Goal: Task Accomplishment & Management: Complete application form

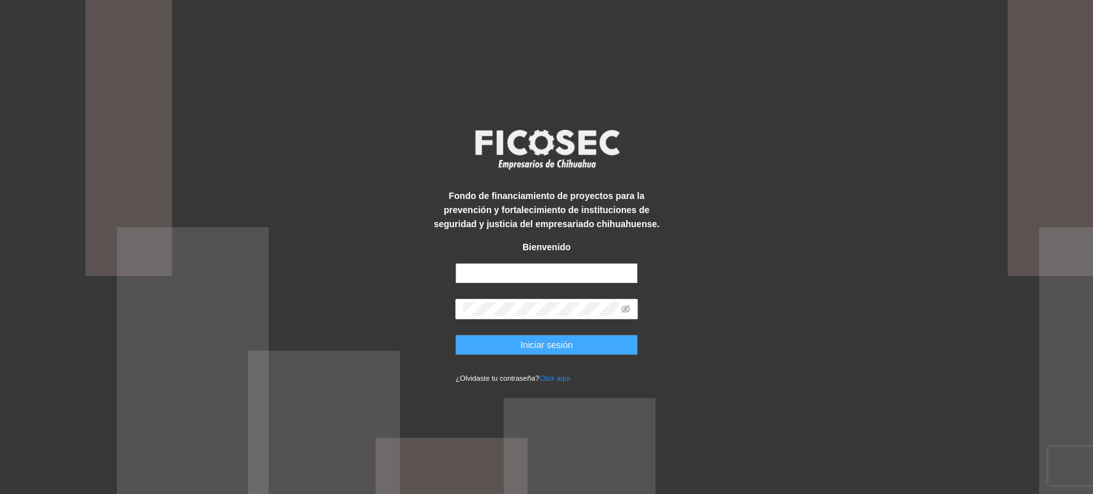
type input "**********"
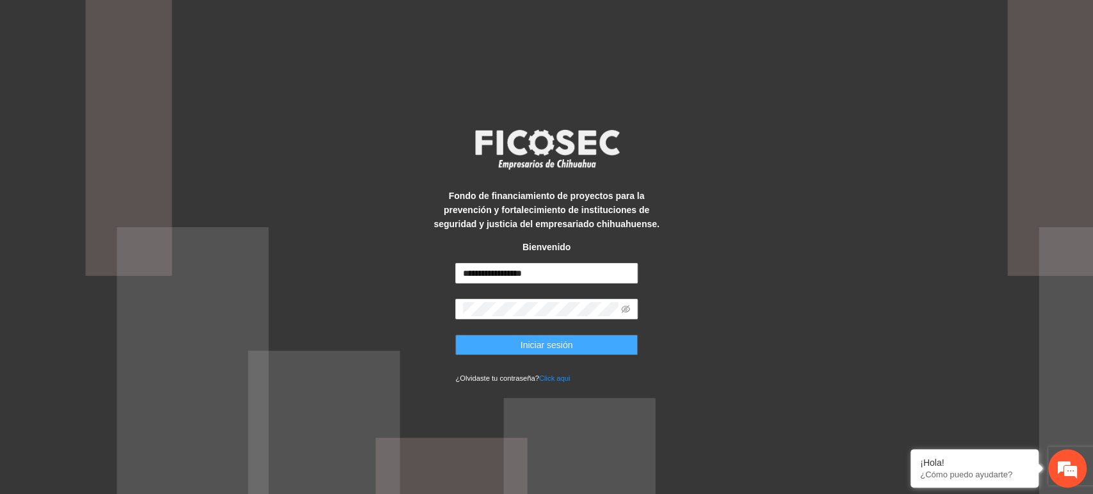
click at [521, 339] on span "Iniciar sesión" at bounding box center [546, 345] width 52 height 14
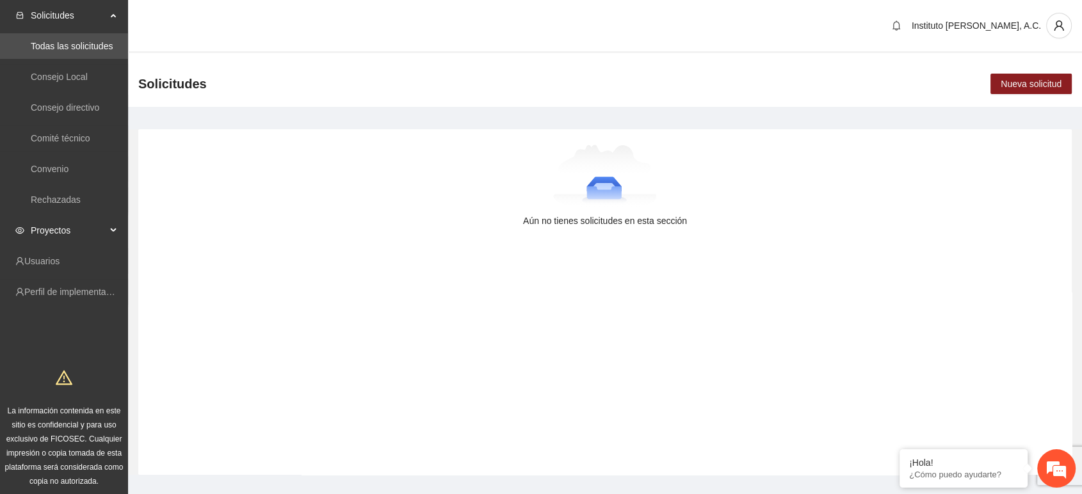
click at [60, 233] on span "Proyectos" at bounding box center [69, 231] width 76 height 26
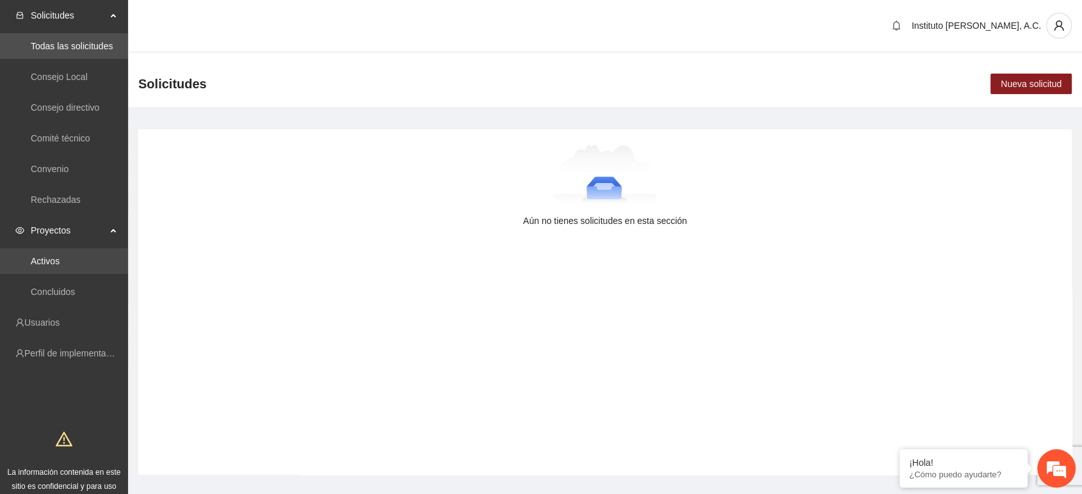
click at [60, 257] on link "Activos" at bounding box center [45, 261] width 29 height 10
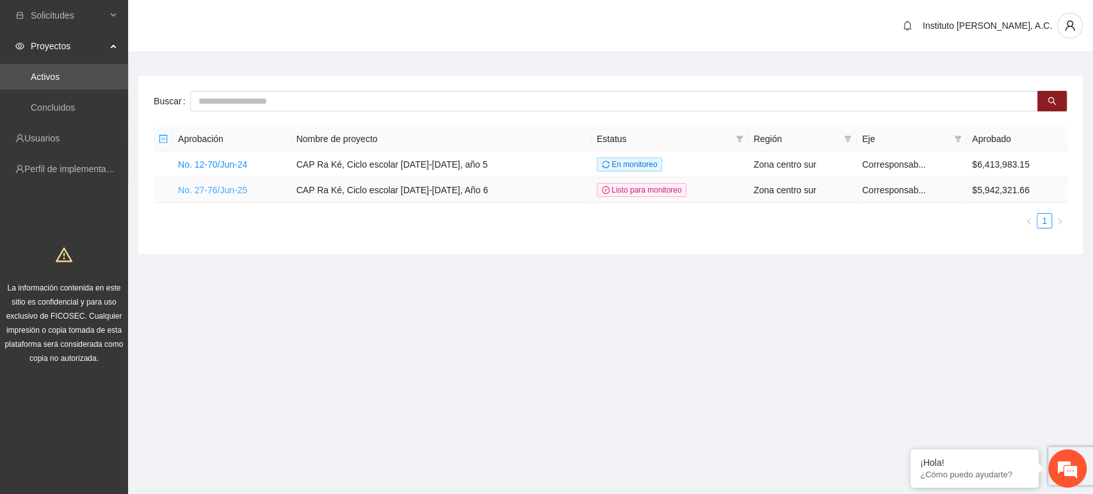
click at [238, 189] on link "No. 27-76/Jun-25" at bounding box center [212, 190] width 69 height 10
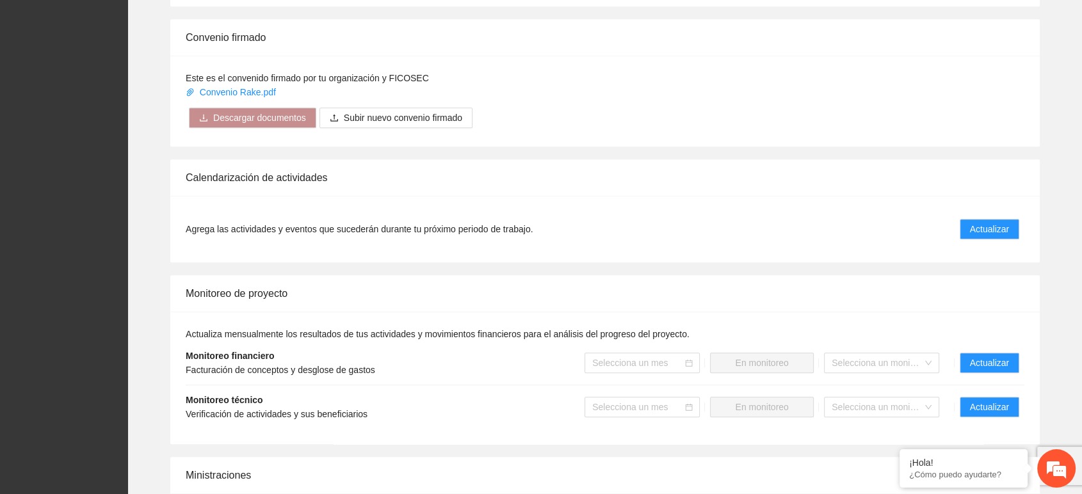
scroll to position [1077, 0]
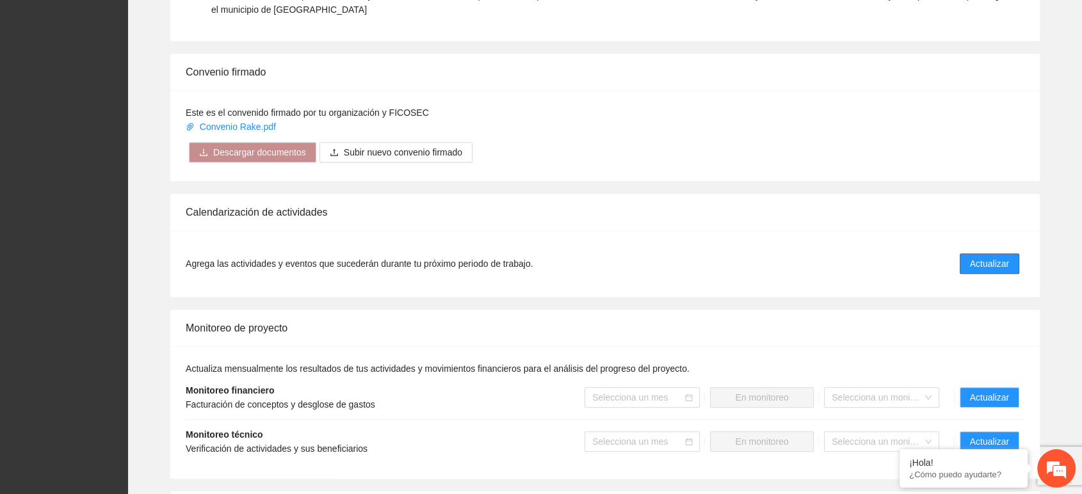
click at [997, 265] on span "Actualizar" at bounding box center [989, 264] width 39 height 14
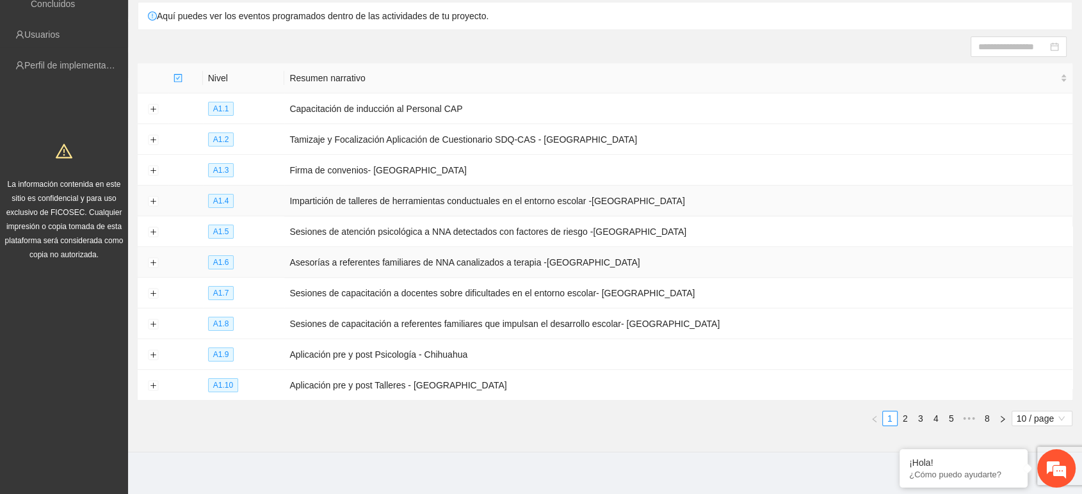
scroll to position [105, 0]
click at [150, 349] on button "Expand row" at bounding box center [153, 354] width 10 height 10
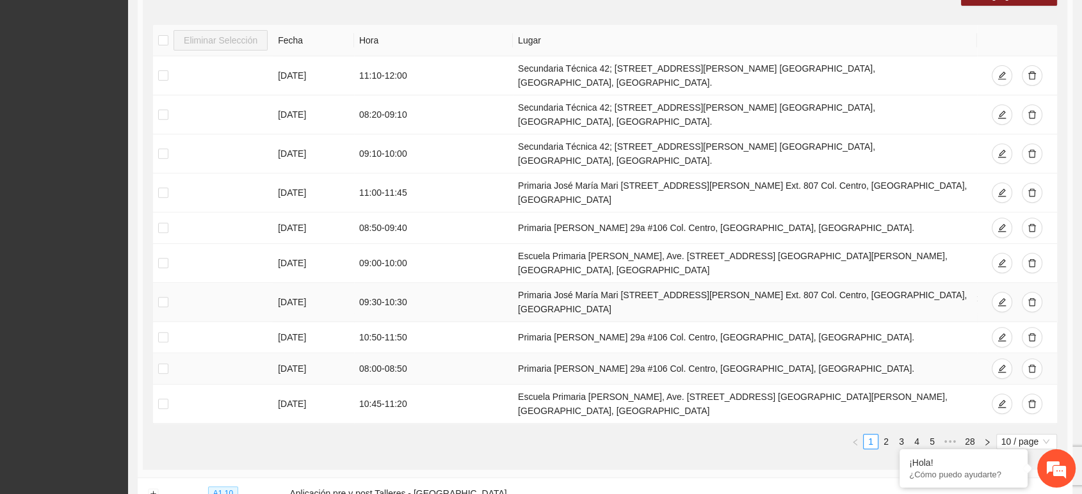
scroll to position [527, 0]
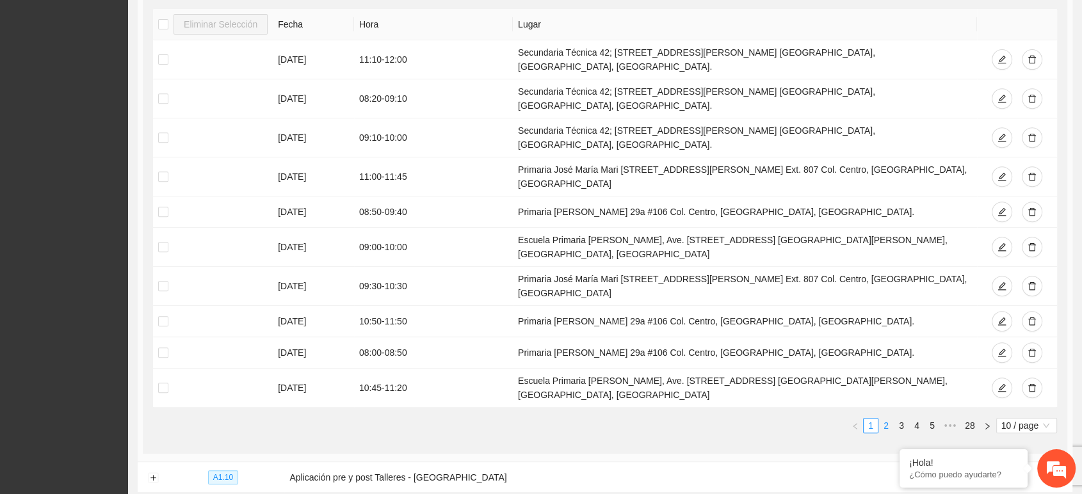
click at [886, 419] on link "2" at bounding box center [886, 426] width 14 height 14
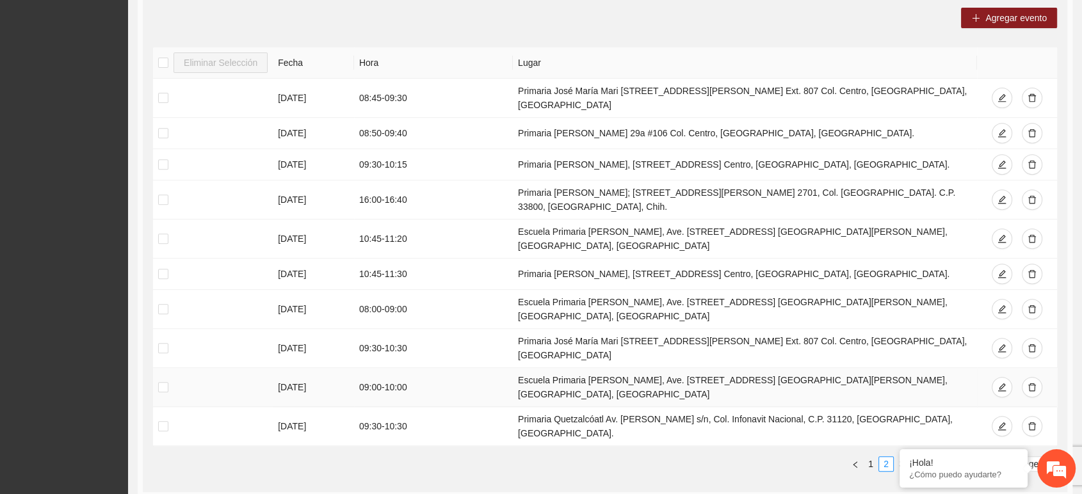
scroll to position [456, 0]
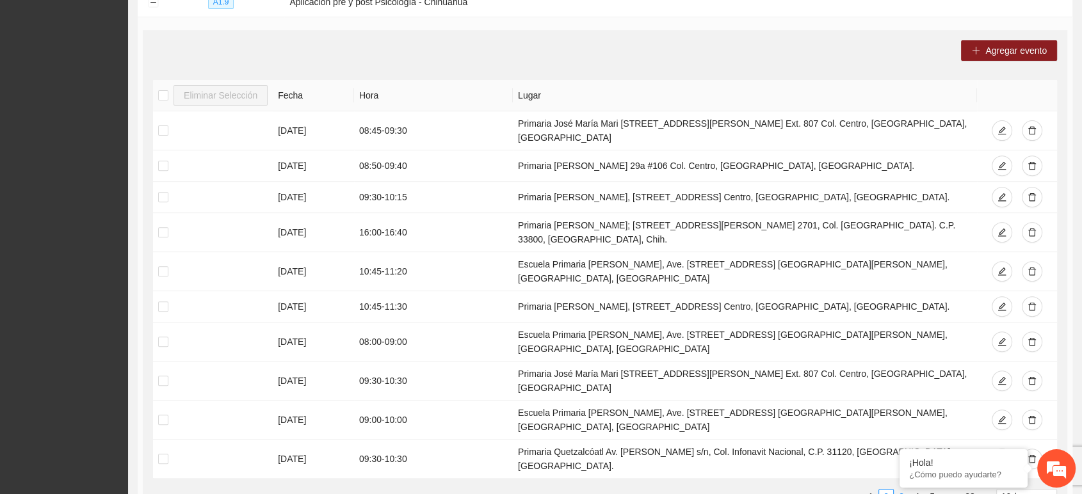
click at [902, 490] on link "3" at bounding box center [901, 497] width 14 height 14
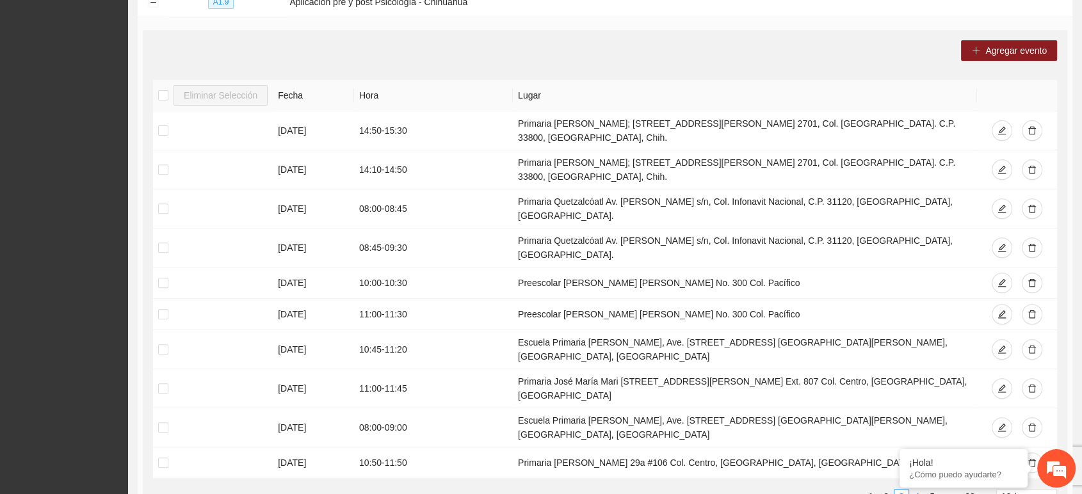
click at [916, 490] on link "4" at bounding box center [916, 497] width 14 height 14
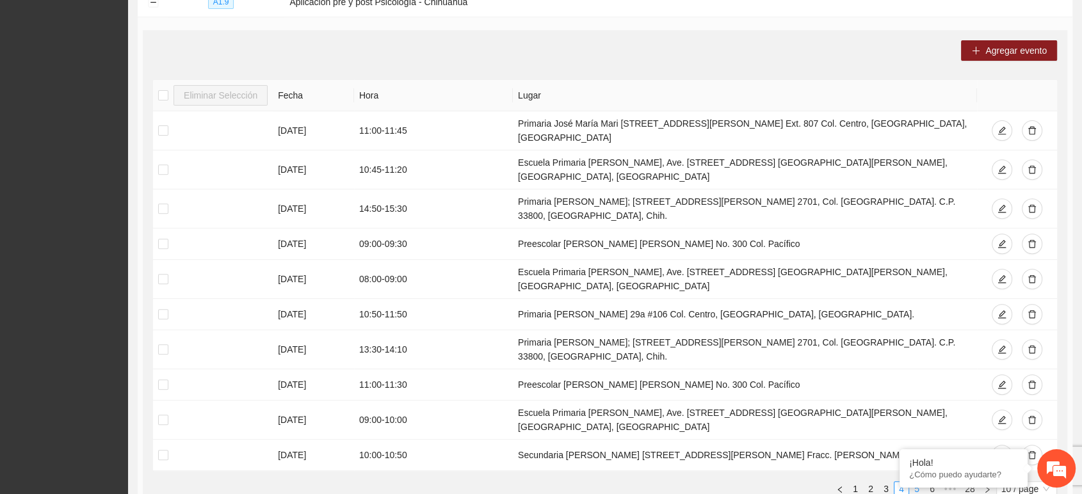
click at [918, 482] on link "5" at bounding box center [916, 489] width 14 height 14
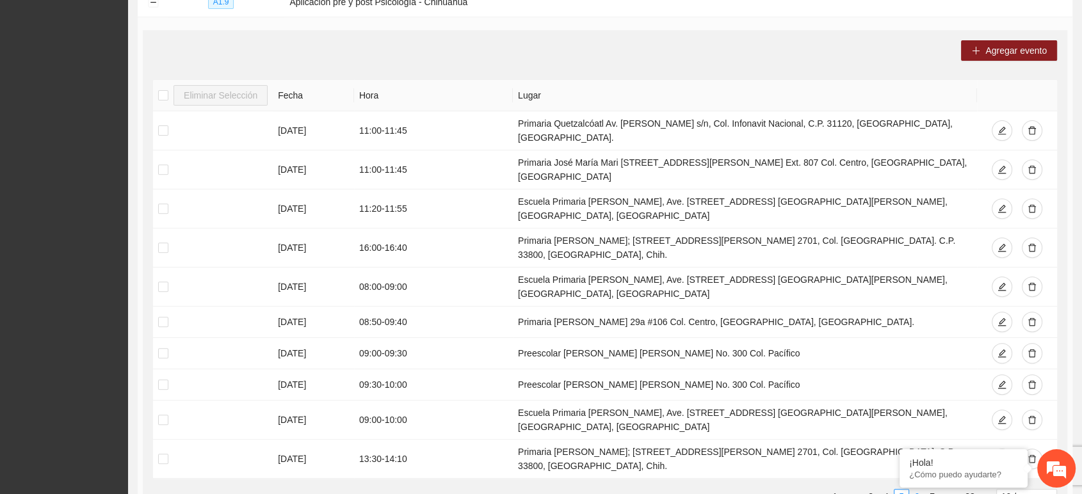
click at [917, 490] on link "6" at bounding box center [916, 497] width 14 height 14
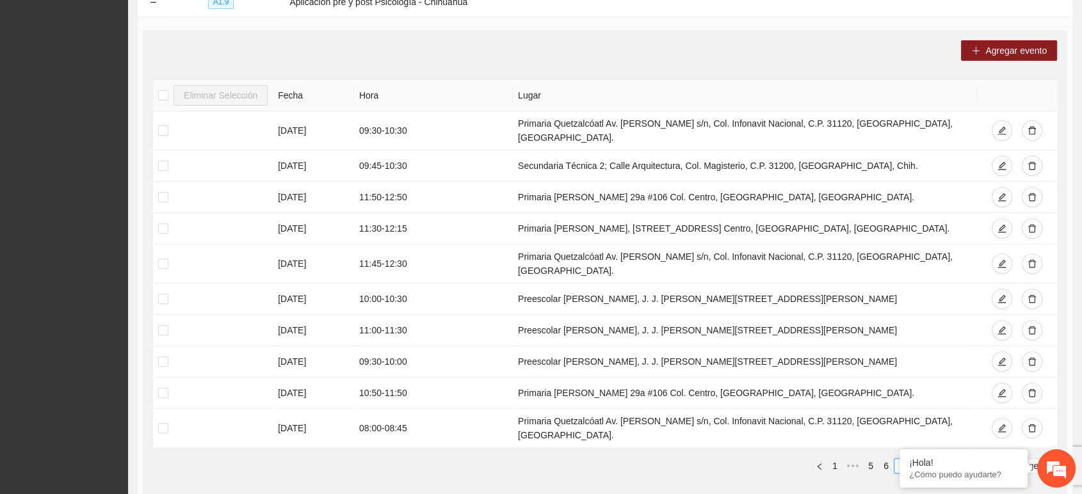
click at [917, 459] on link "8" at bounding box center [916, 466] width 14 height 14
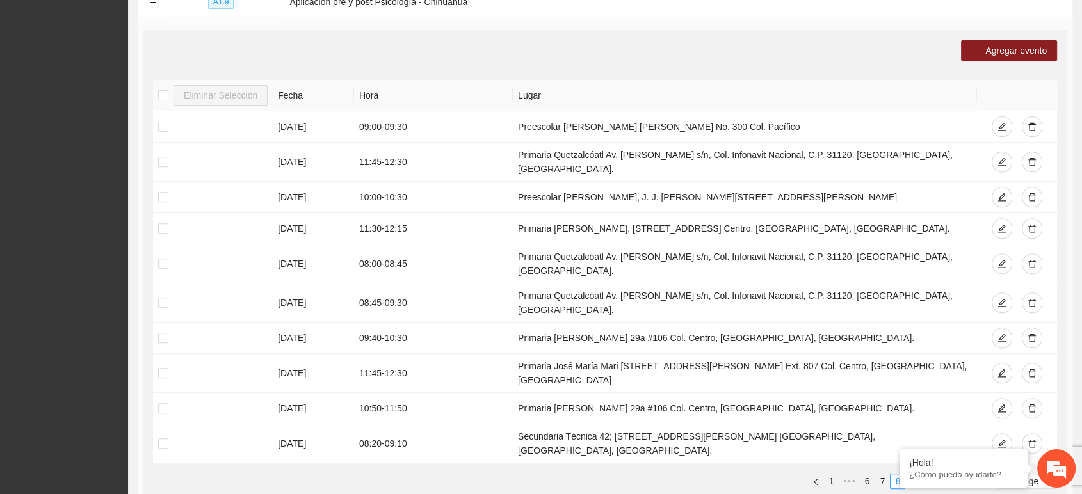
click at [917, 474] on link "9" at bounding box center [913, 481] width 14 height 14
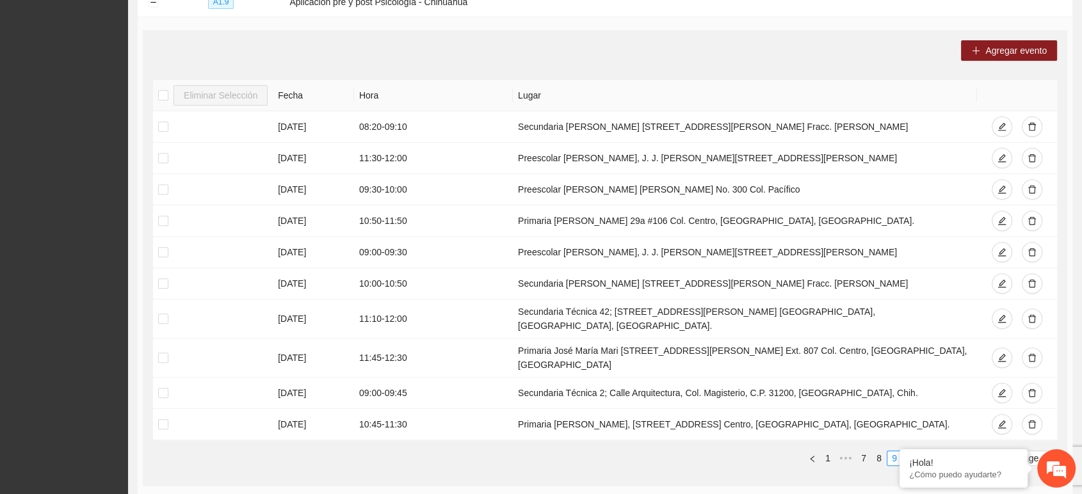
click at [917, 451] on link "10" at bounding box center [911, 458] width 18 height 14
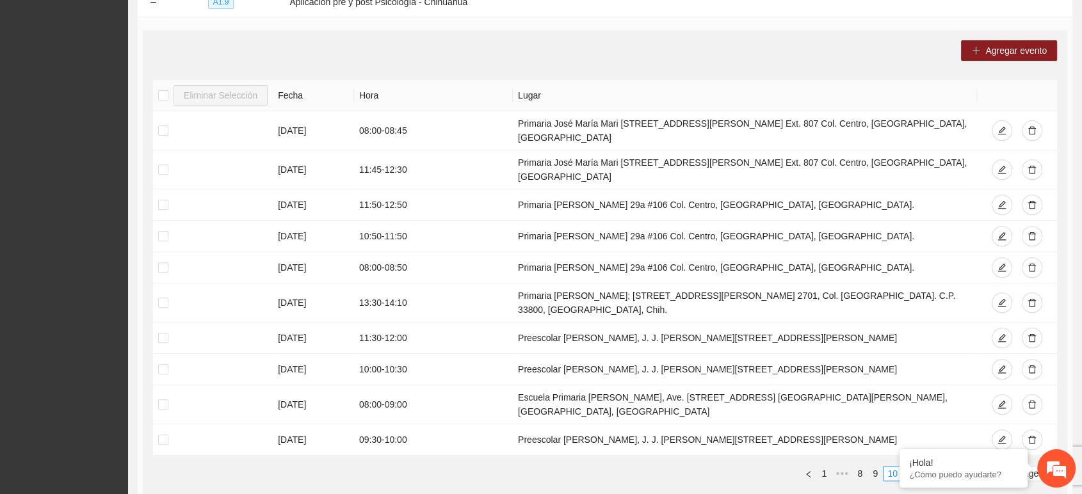
click at [917, 467] on link "11" at bounding box center [911, 474] width 18 height 14
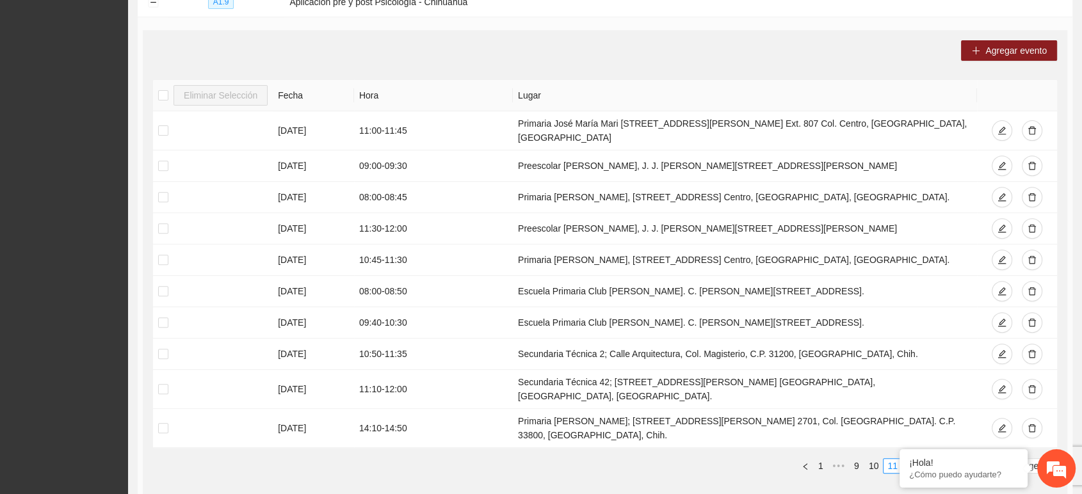
click at [913, 459] on link "12" at bounding box center [911, 466] width 18 height 14
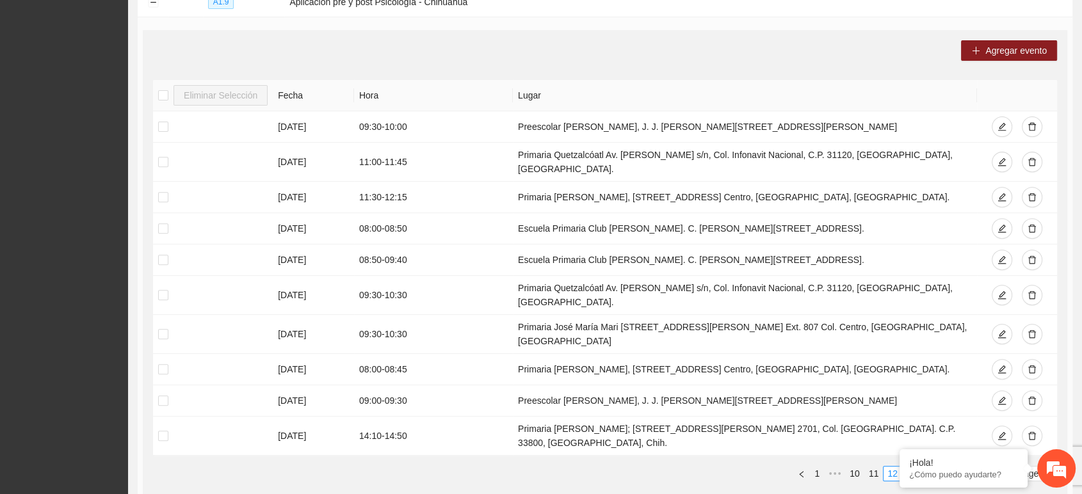
click at [913, 467] on link "13" at bounding box center [911, 474] width 18 height 14
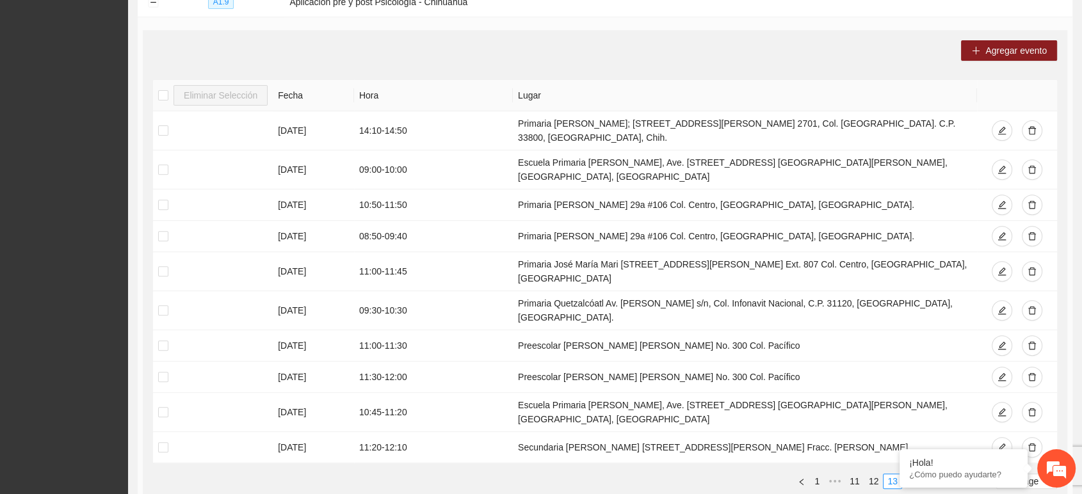
click at [913, 474] on link "14" at bounding box center [911, 481] width 18 height 14
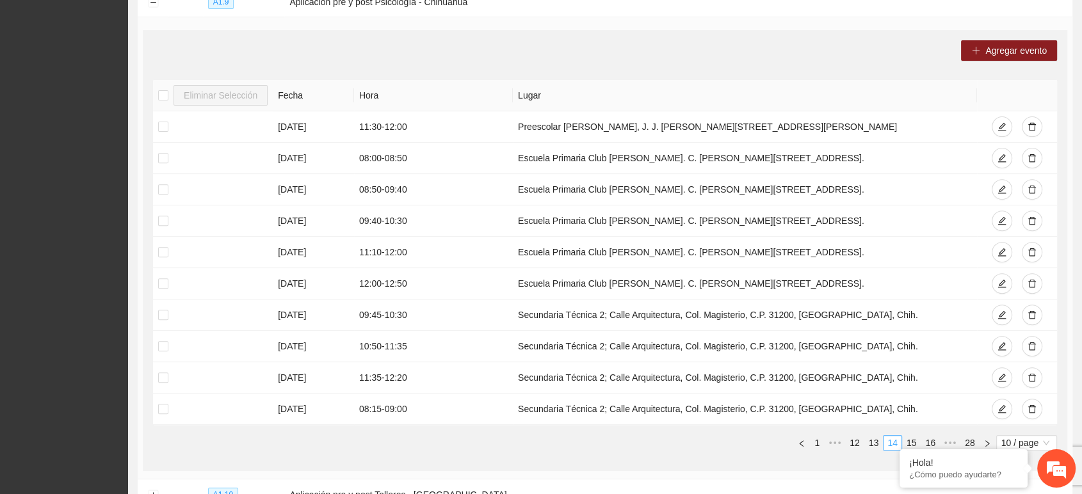
click at [913, 436] on link "15" at bounding box center [911, 443] width 18 height 14
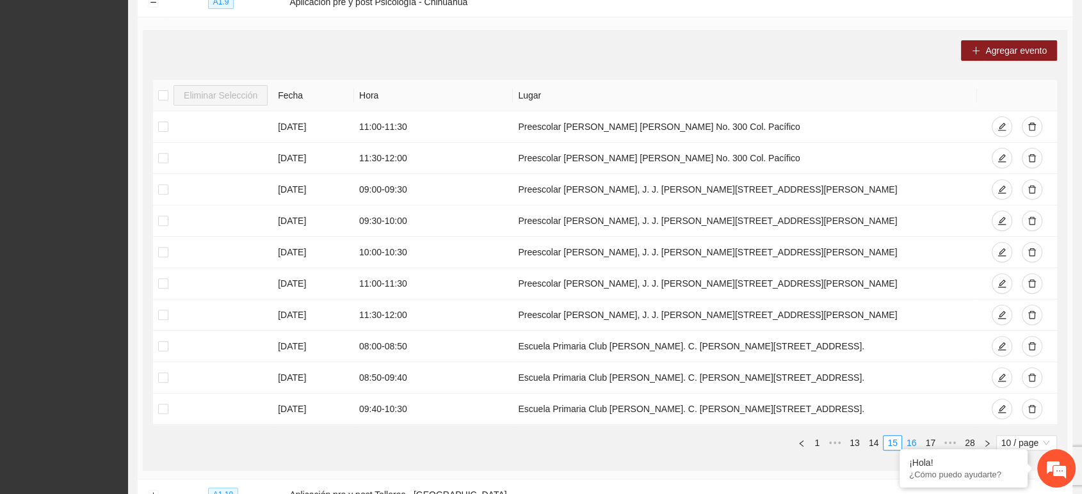
click at [913, 436] on link "16" at bounding box center [911, 443] width 18 height 14
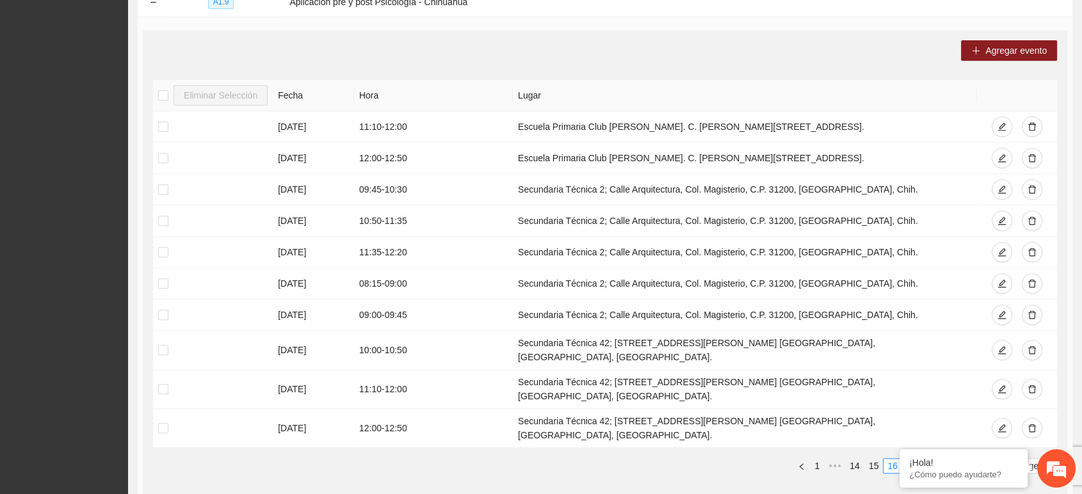
click at [913, 459] on link "17" at bounding box center [911, 466] width 18 height 14
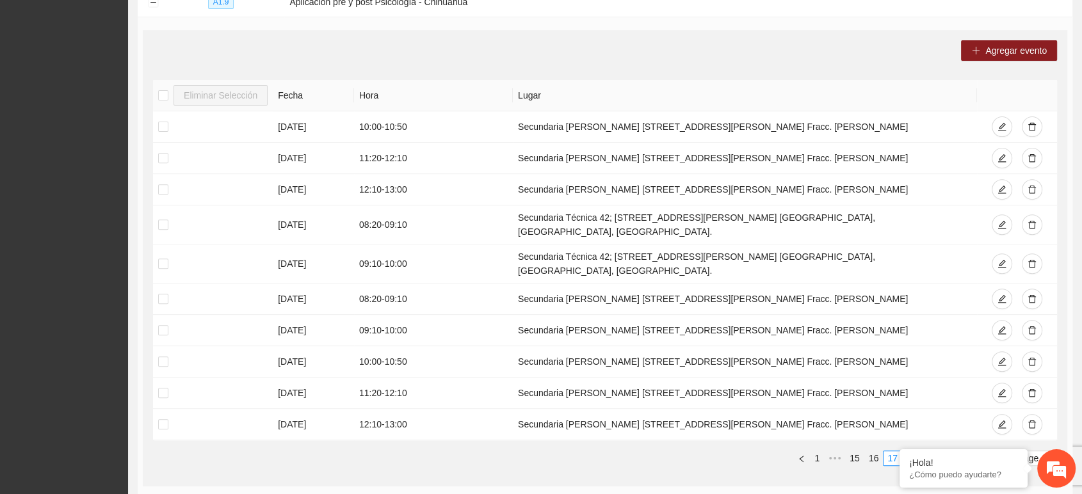
click at [913, 451] on link "18" at bounding box center [911, 458] width 18 height 14
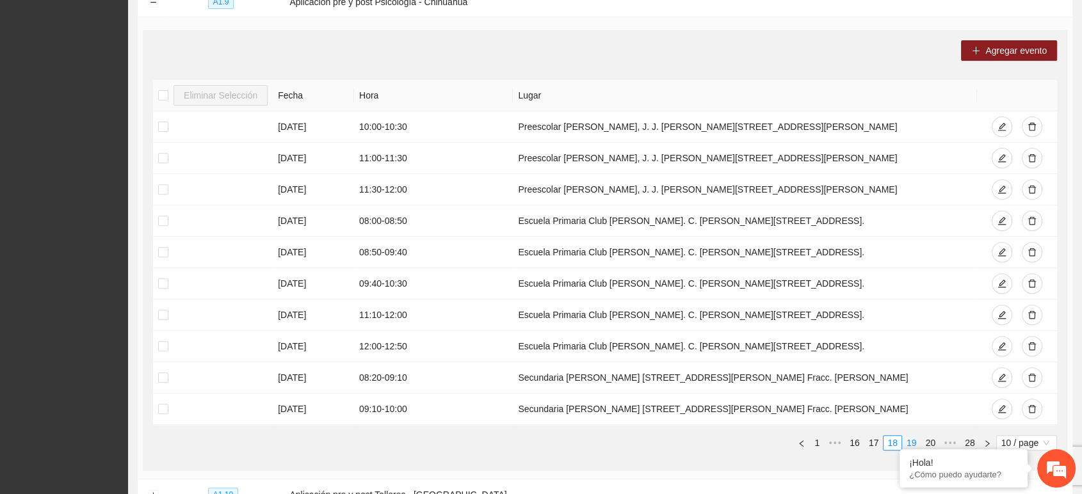
click at [910, 436] on link "19" at bounding box center [911, 443] width 18 height 14
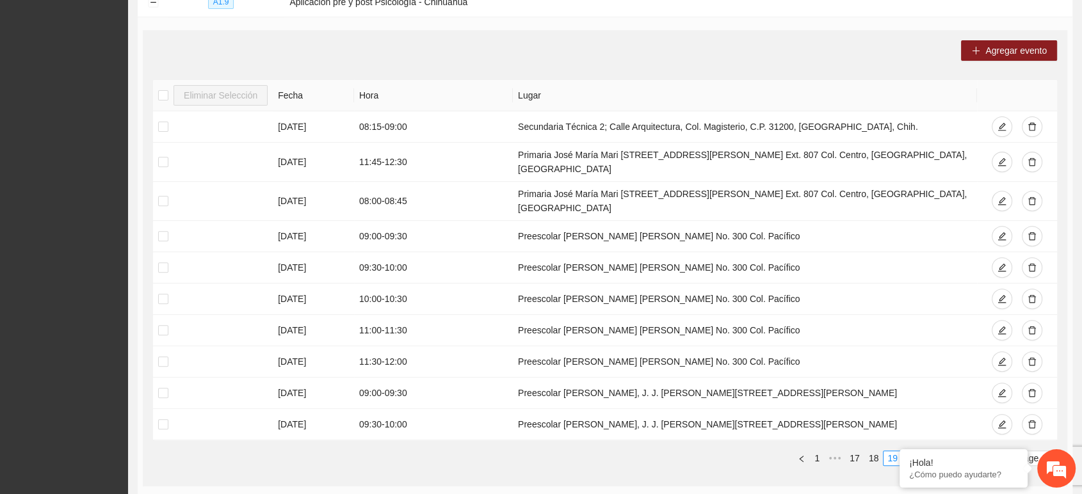
click at [912, 451] on link "20" at bounding box center [911, 458] width 18 height 14
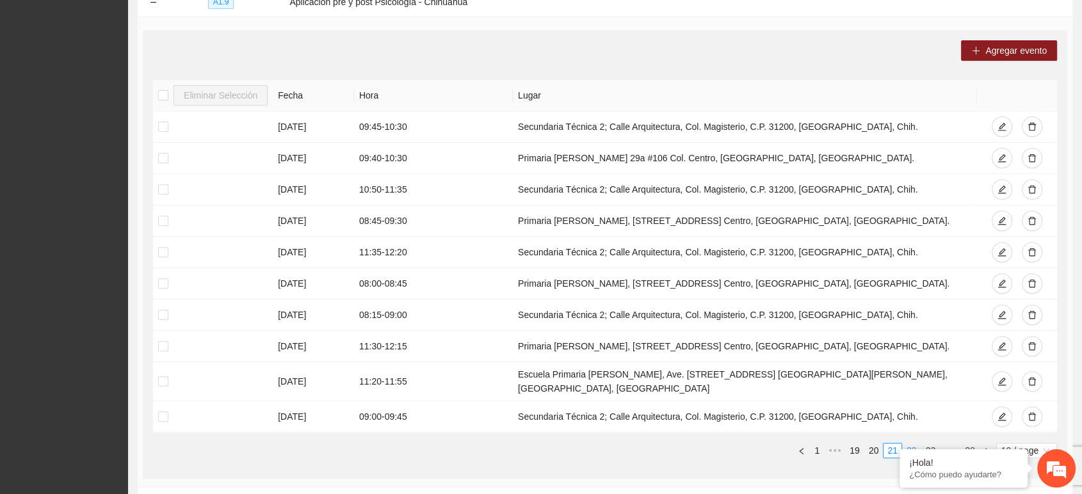
click at [913, 444] on link "22" at bounding box center [911, 451] width 18 height 14
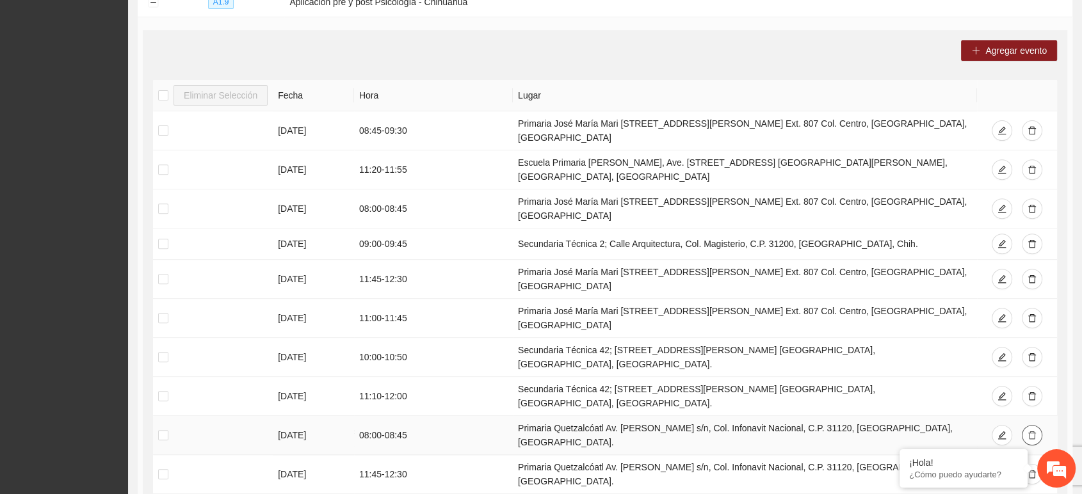
click at [1031, 431] on icon "delete" at bounding box center [1031, 435] width 9 height 9
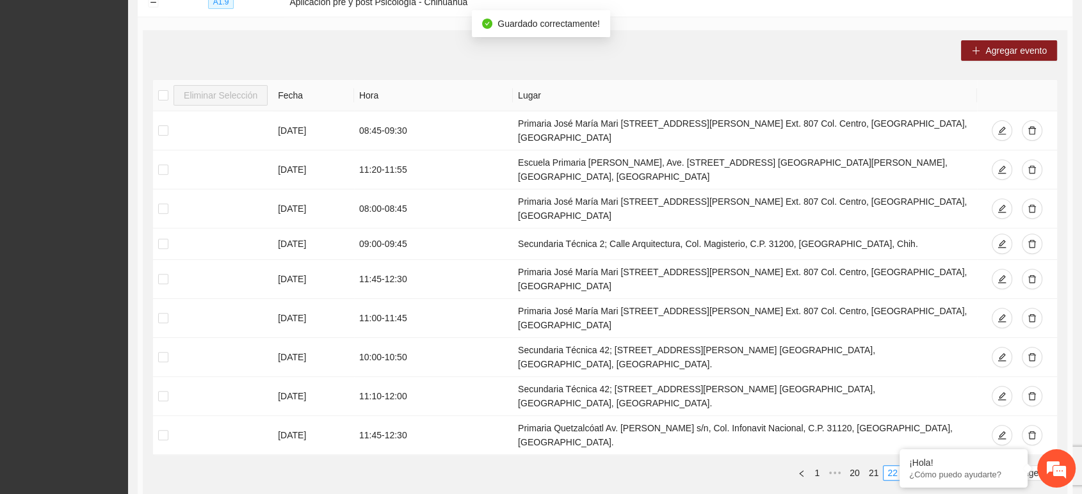
click at [911, 466] on link "23" at bounding box center [911, 473] width 18 height 14
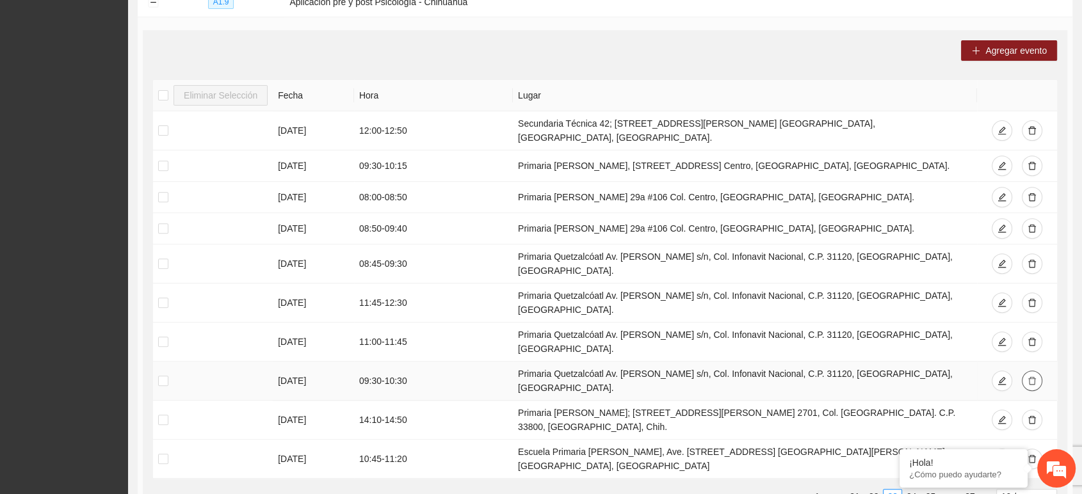
click at [1030, 376] on icon "delete" at bounding box center [1031, 380] width 9 height 9
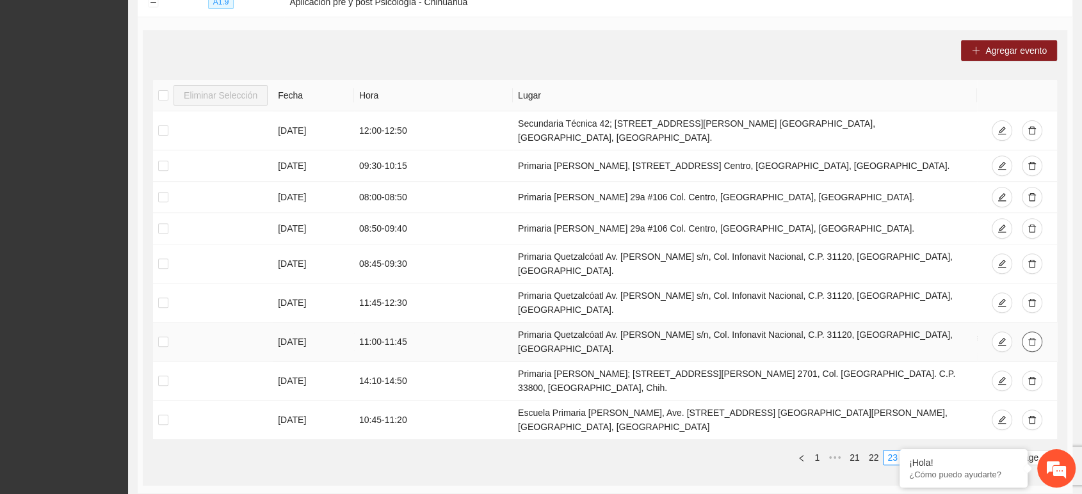
click at [1029, 337] on span "delete" at bounding box center [1031, 342] width 9 height 10
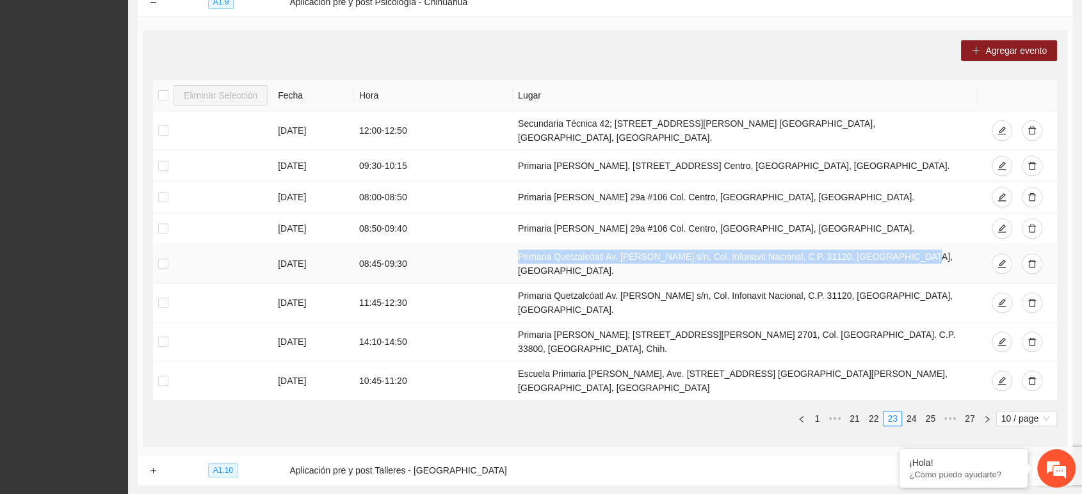
drag, startPoint x: 509, startPoint y: 243, endPoint x: 903, endPoint y: 250, distance: 394.3
click at [903, 250] on tr "[DATE] 08:45 - 09:30 Primaria Quetzalcóatl Av. [PERSON_NAME] s/n, Col. Infonavi…" at bounding box center [605, 263] width 904 height 39
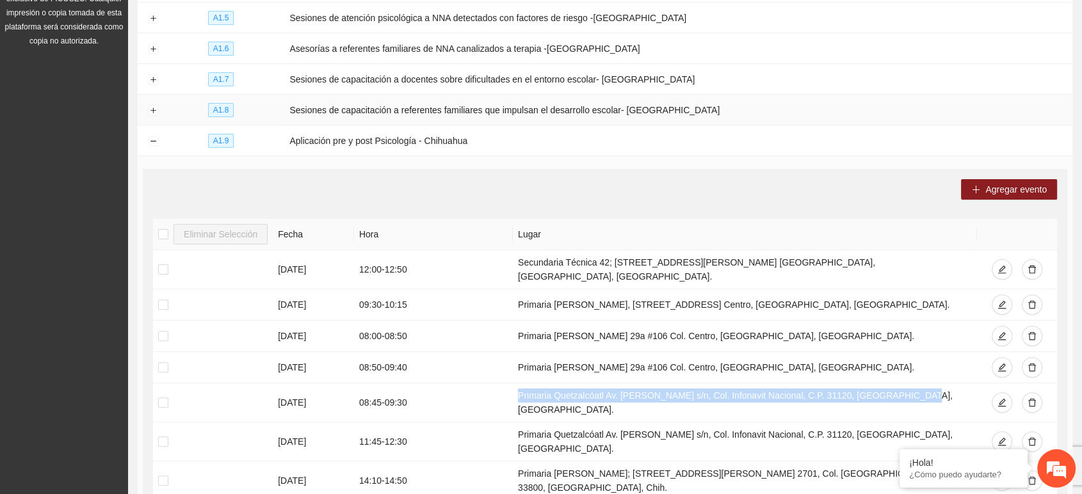
scroll to position [314, 0]
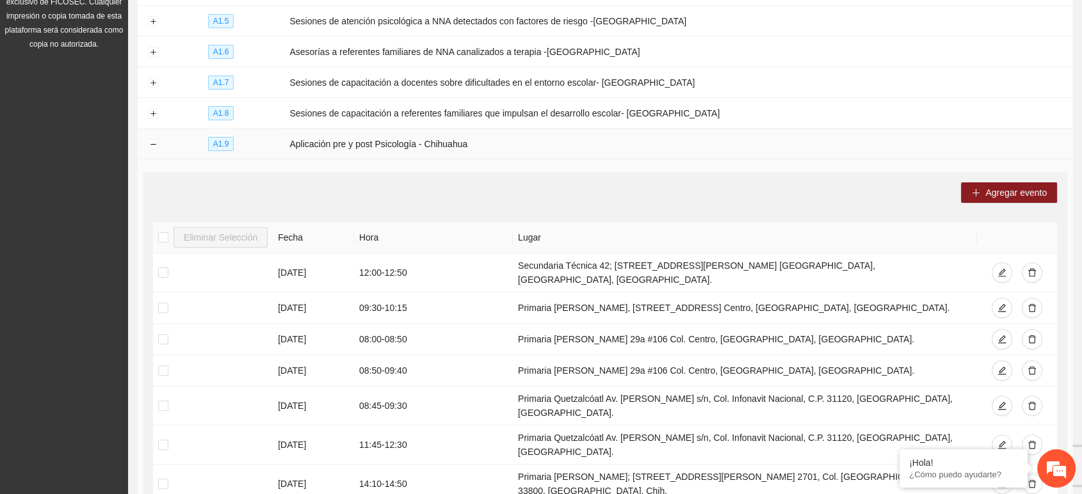
click at [159, 135] on td at bounding box center [153, 144] width 31 height 31
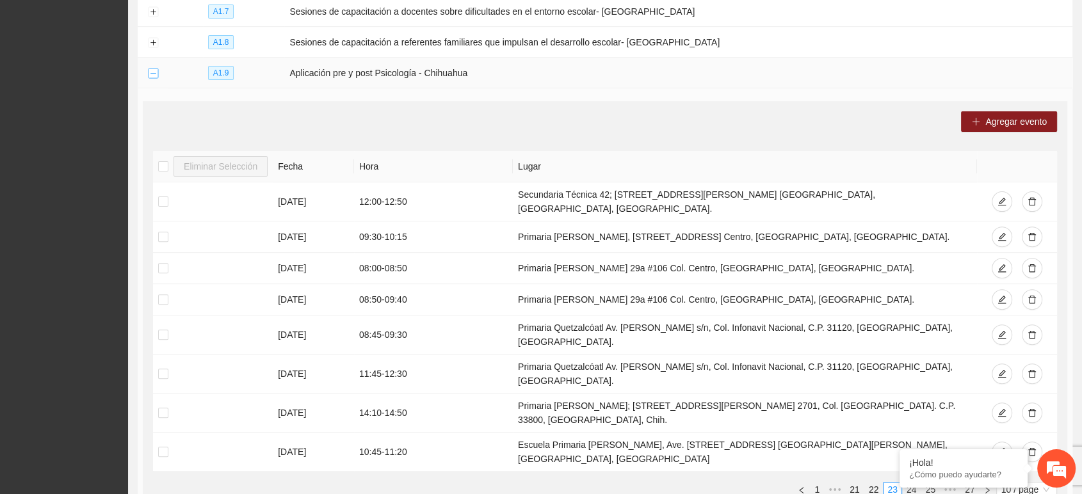
click at [153, 68] on button "Collapse row" at bounding box center [153, 73] width 10 height 10
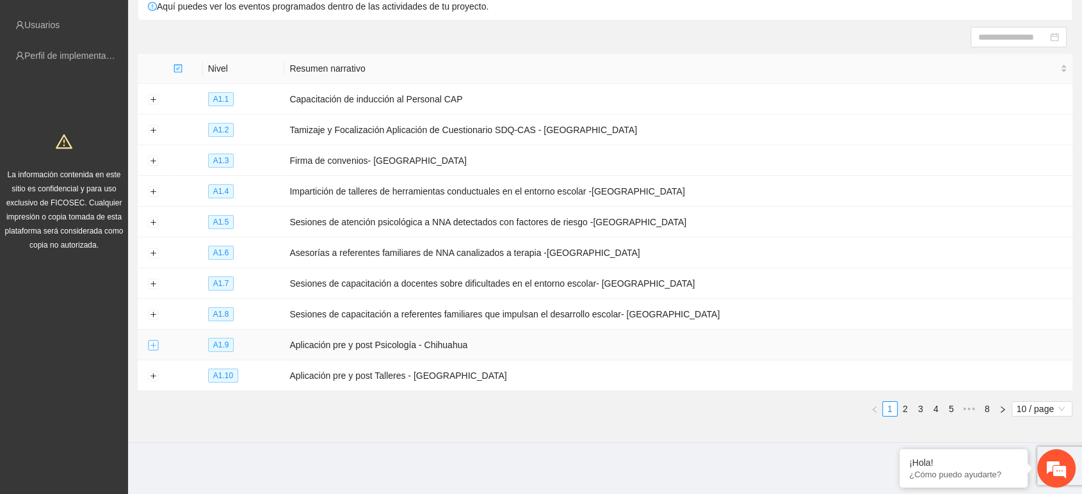
scroll to position [105, 0]
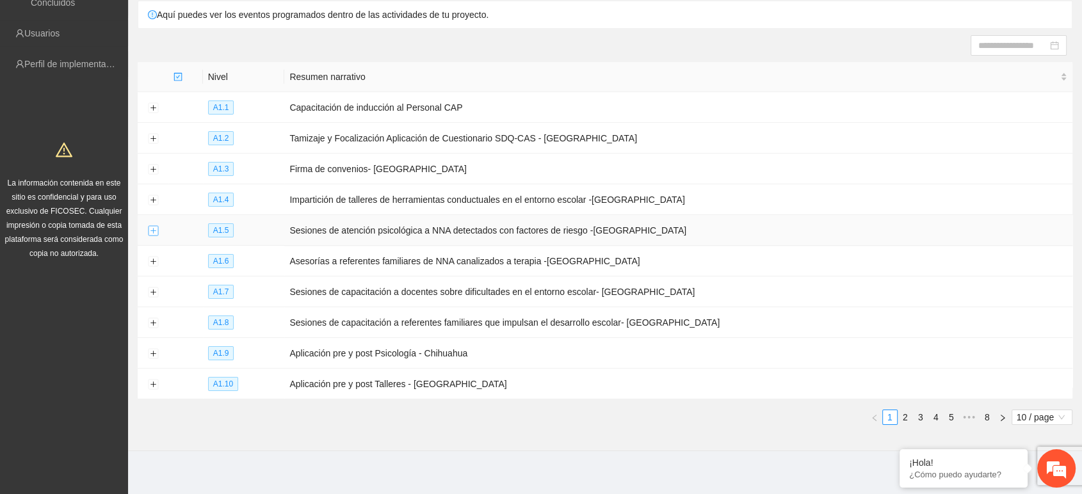
click at [154, 226] on button "Expand row" at bounding box center [153, 231] width 10 height 10
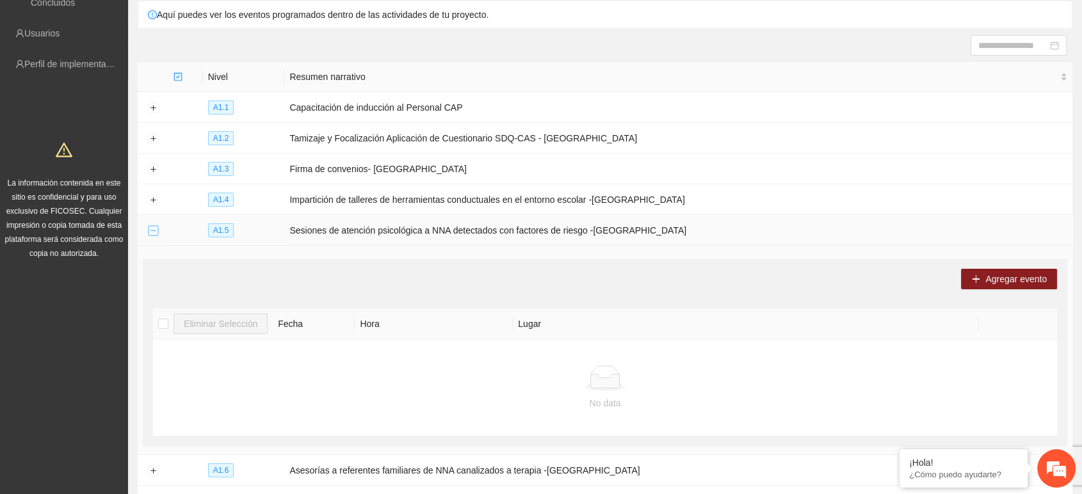
click at [154, 226] on button "Collapse row" at bounding box center [153, 231] width 10 height 10
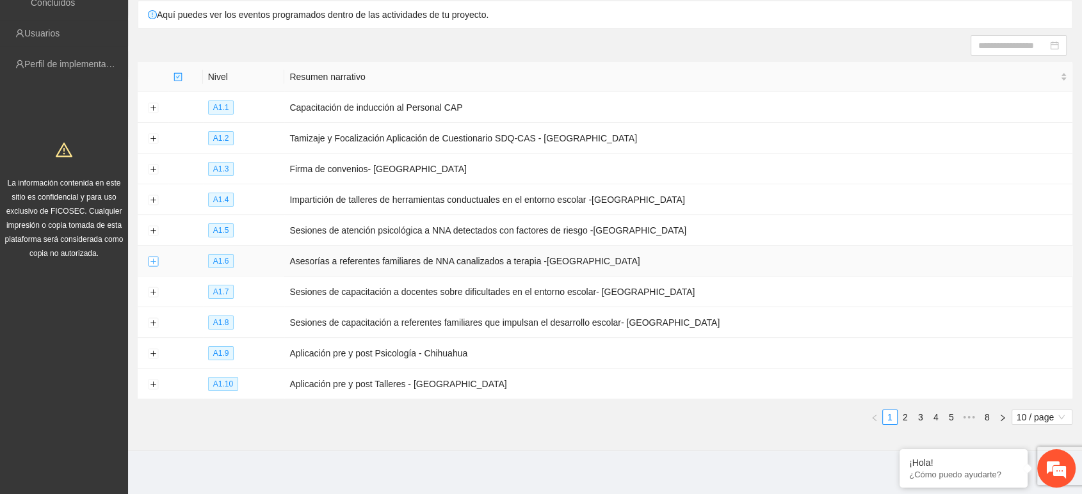
click at [154, 257] on button "Expand row" at bounding box center [153, 262] width 10 height 10
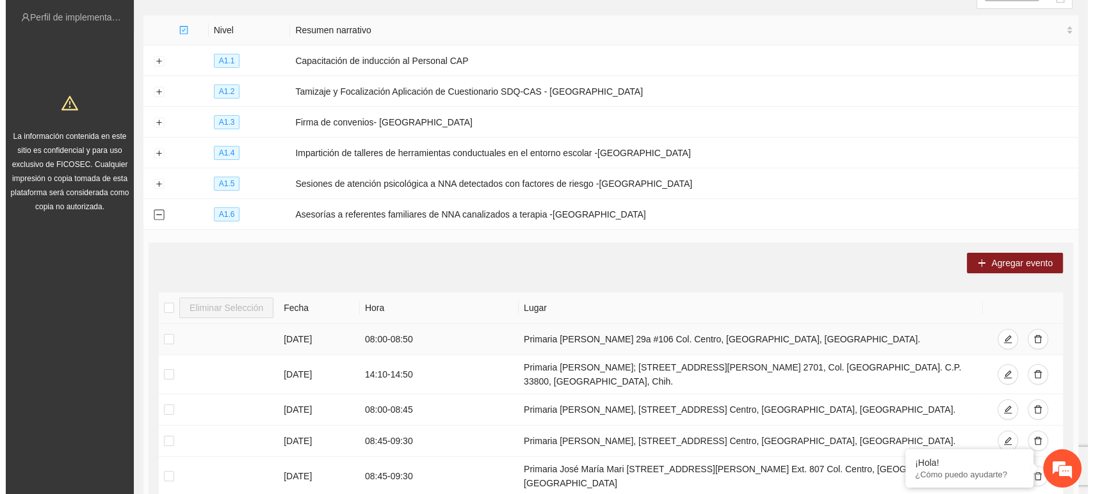
scroll to position [176, 0]
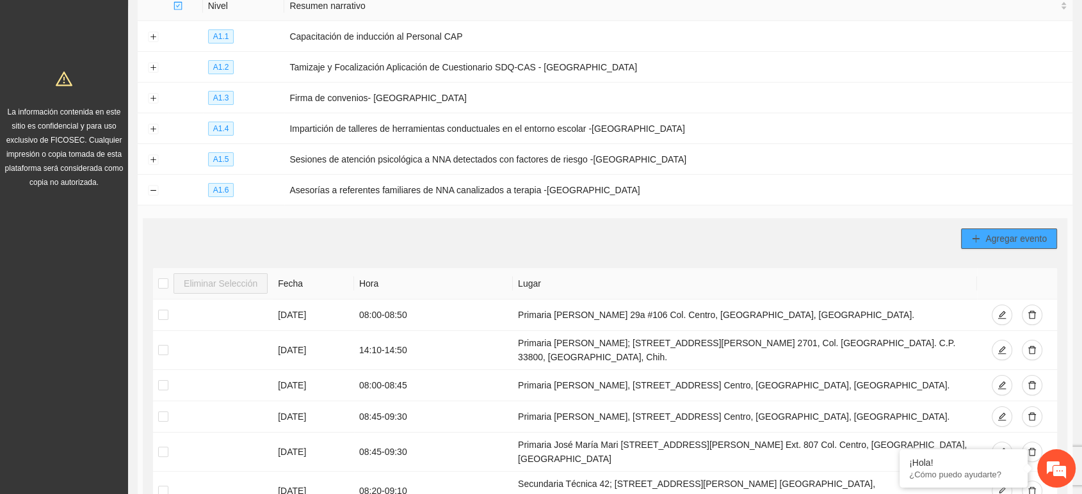
click at [977, 241] on button "Agregar evento" at bounding box center [1009, 238] width 96 height 20
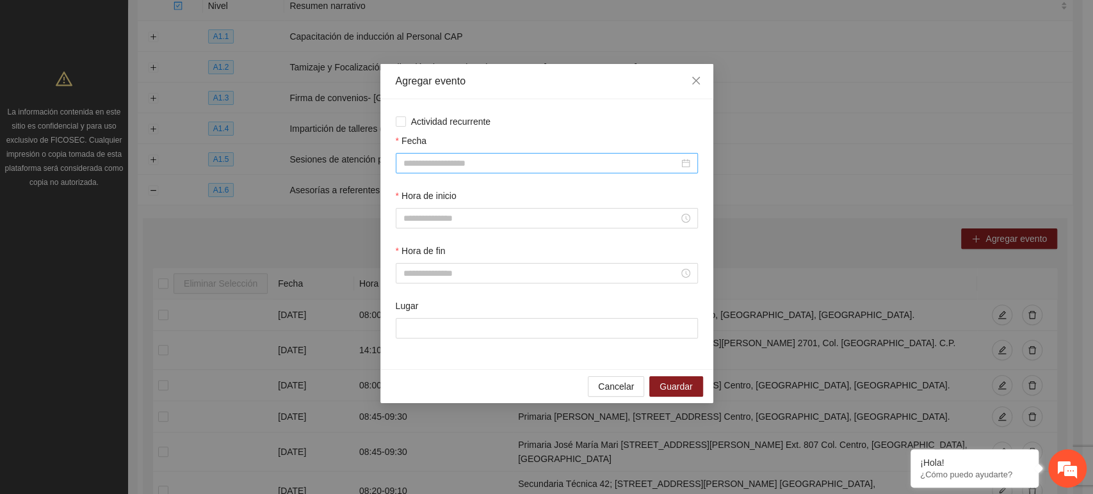
click at [438, 163] on input "Fecha" at bounding box center [540, 163] width 275 height 14
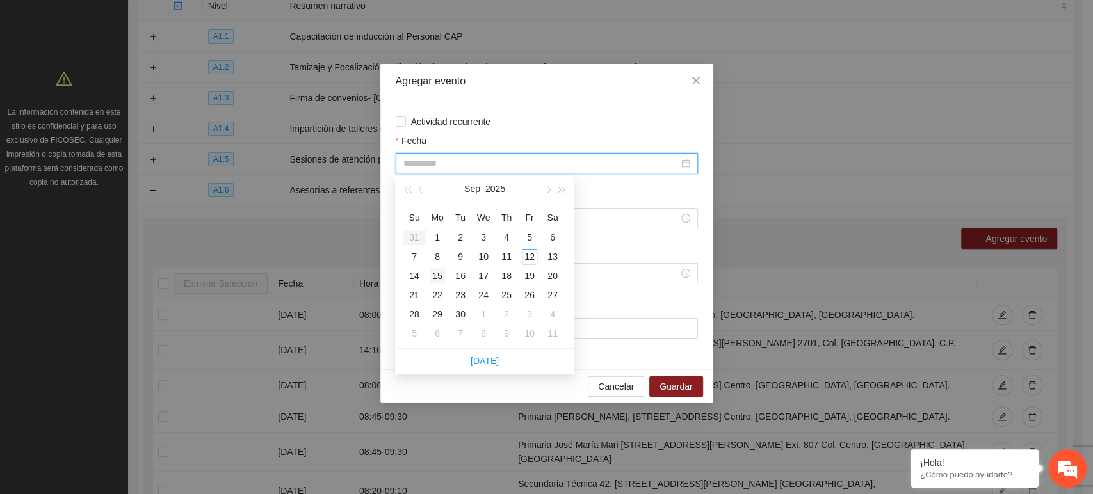
type input "**********"
click at [437, 273] on div "15" at bounding box center [436, 275] width 15 height 15
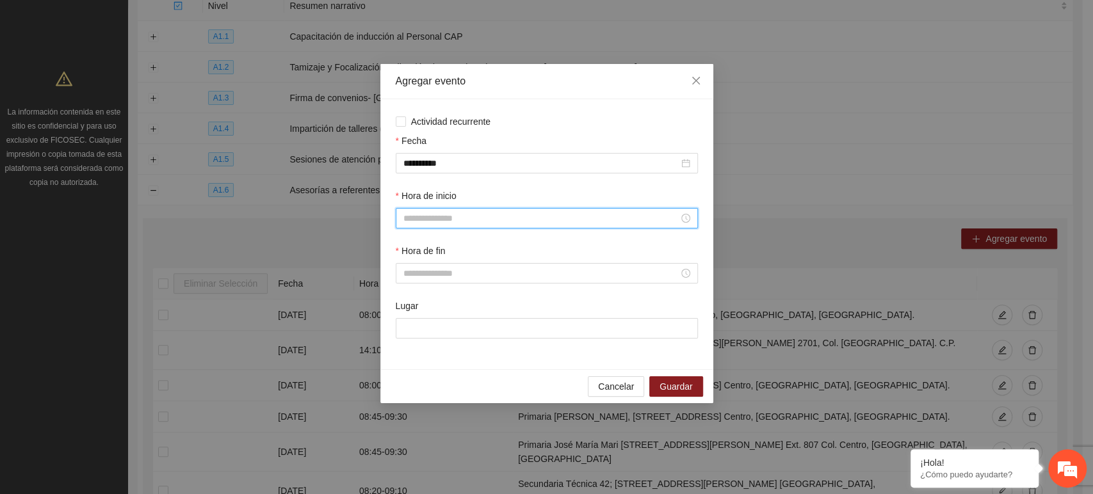
click at [476, 220] on input "Hora de inicio" at bounding box center [540, 218] width 275 height 14
type input "*****"
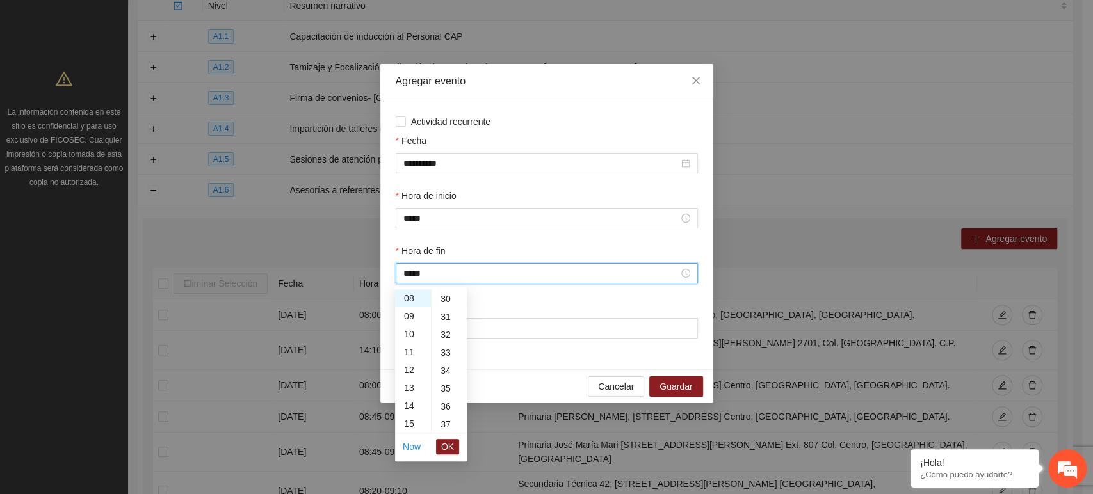
scroll to position [806, 0]
type input "*****"
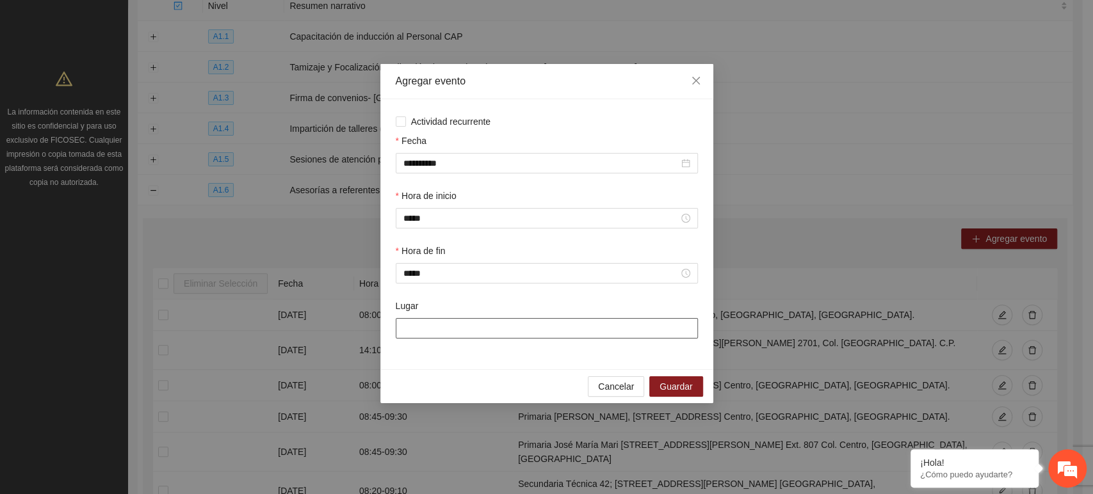
paste input "**********"
type input "**********"
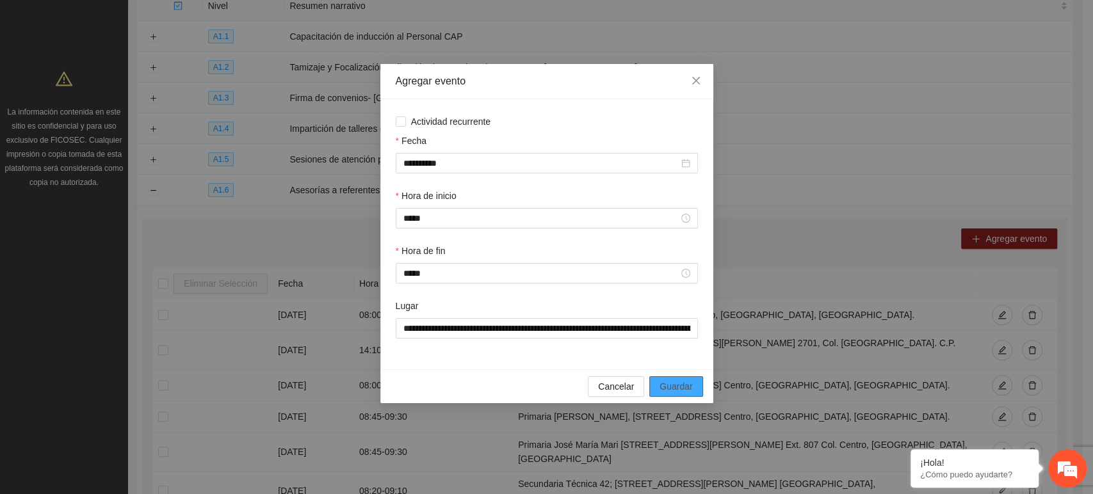
click at [666, 393] on span "Guardar" at bounding box center [675, 387] width 33 height 14
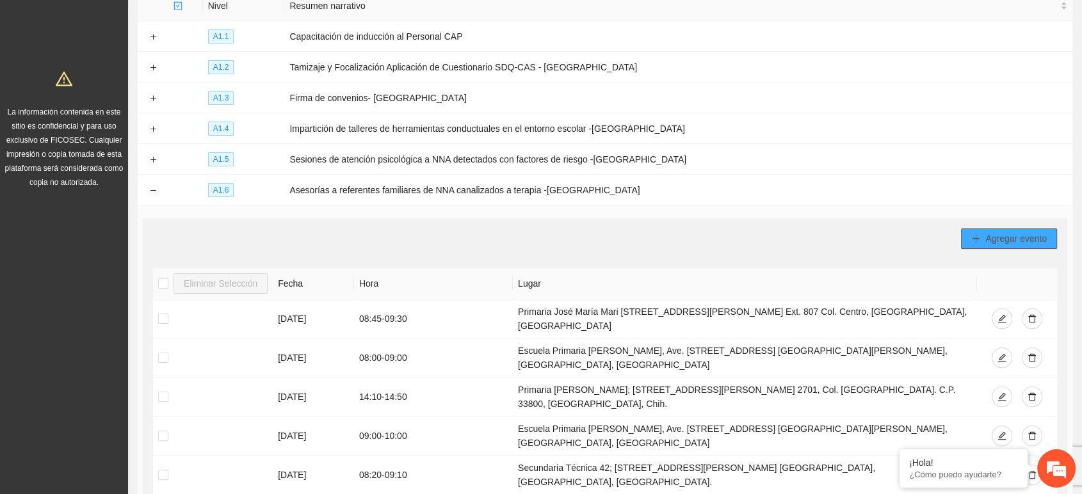
click at [1005, 235] on span "Agregar evento" at bounding box center [1015, 239] width 61 height 14
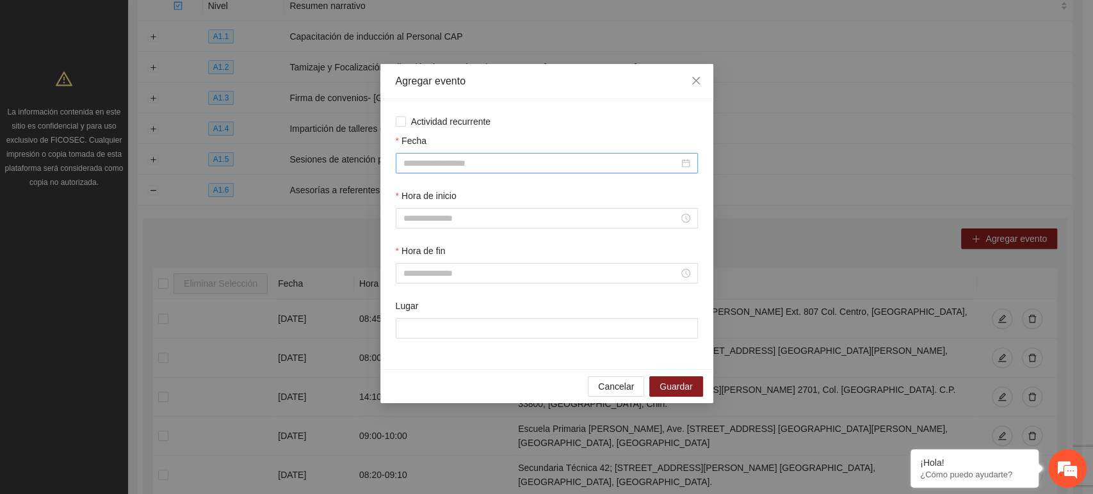
click at [538, 158] on input "Fecha" at bounding box center [540, 163] width 275 height 14
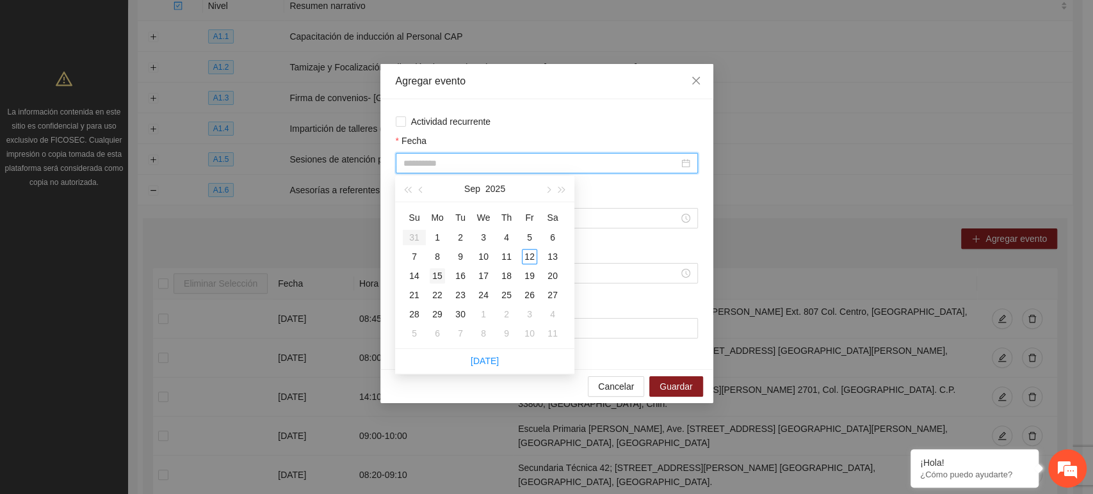
type input "**********"
click at [438, 278] on div "15" at bounding box center [436, 275] width 15 height 15
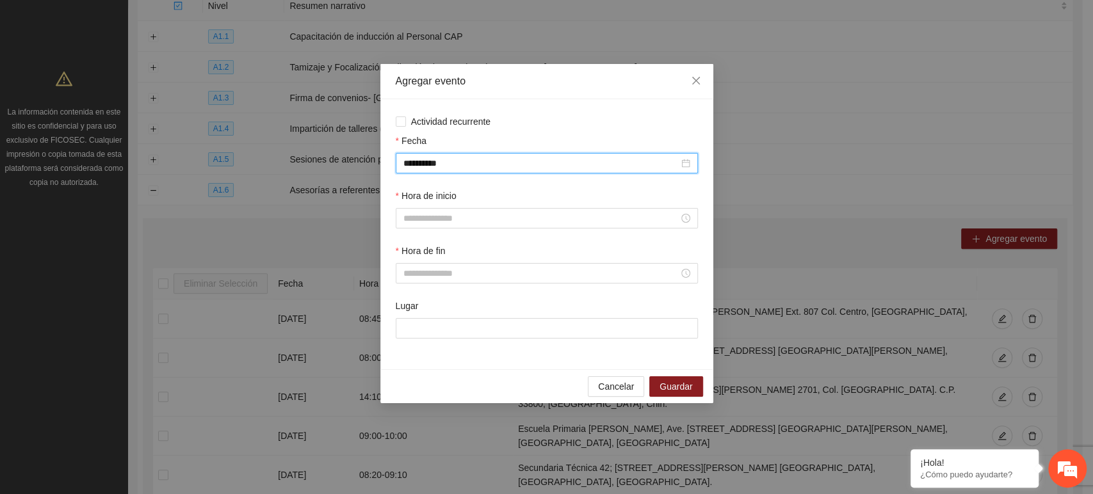
drag, startPoint x: 439, startPoint y: 216, endPoint x: 437, endPoint y: 206, distance: 9.8
click at [439, 214] on input "Hora de inicio" at bounding box center [540, 218] width 275 height 14
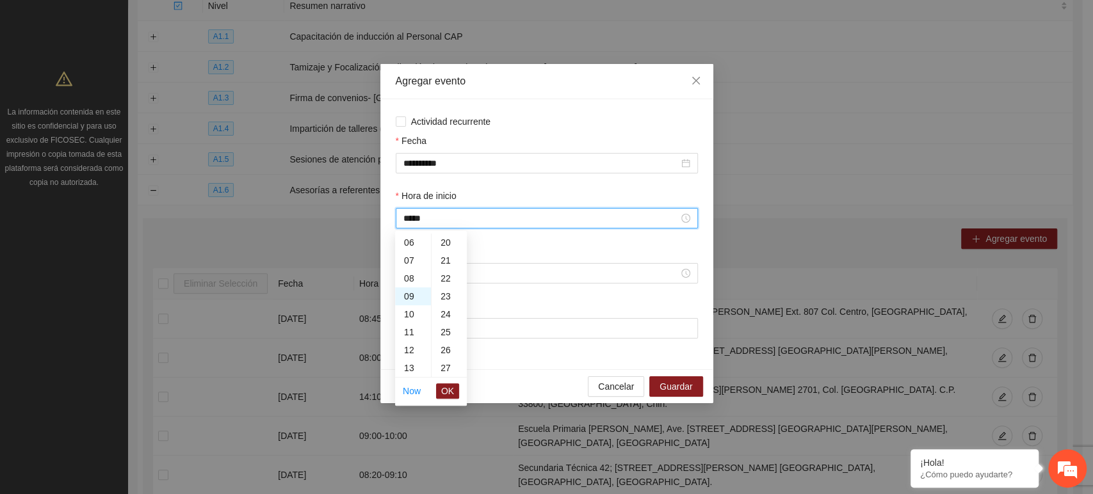
scroll to position [538, 0]
type input "*****"
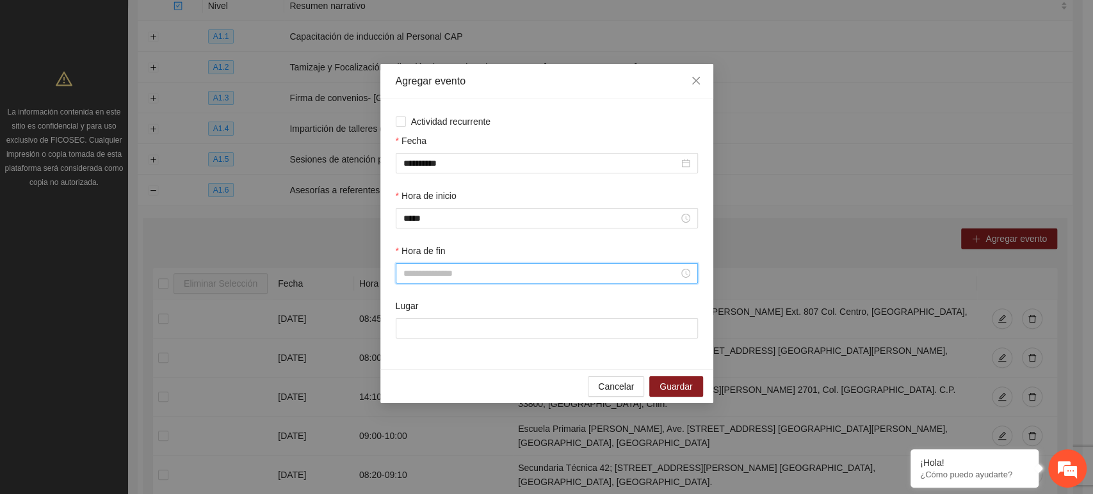
type input "*"
type input "*****"
paste input "**********"
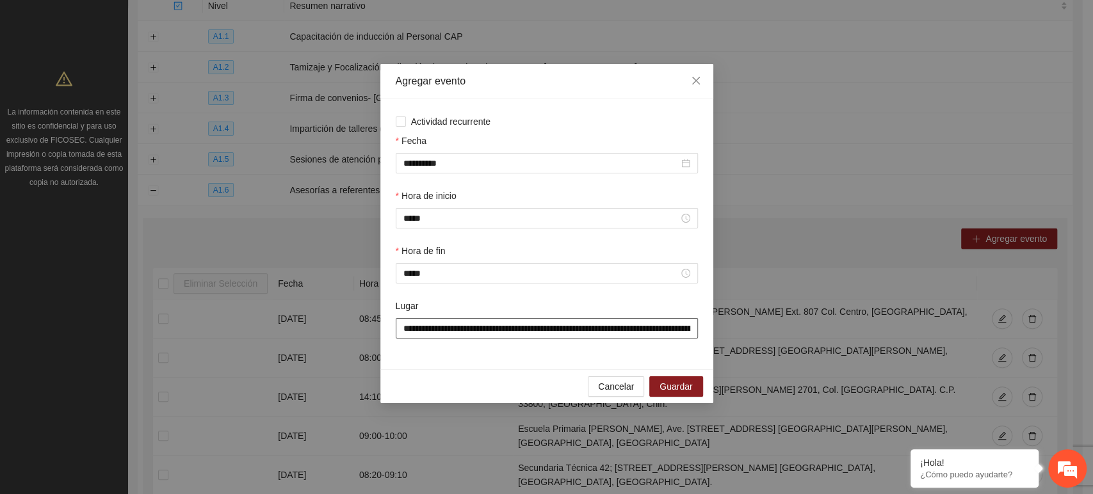
scroll to position [0, 106]
type input "**********"
click at [687, 383] on span "Guardar" at bounding box center [675, 387] width 33 height 14
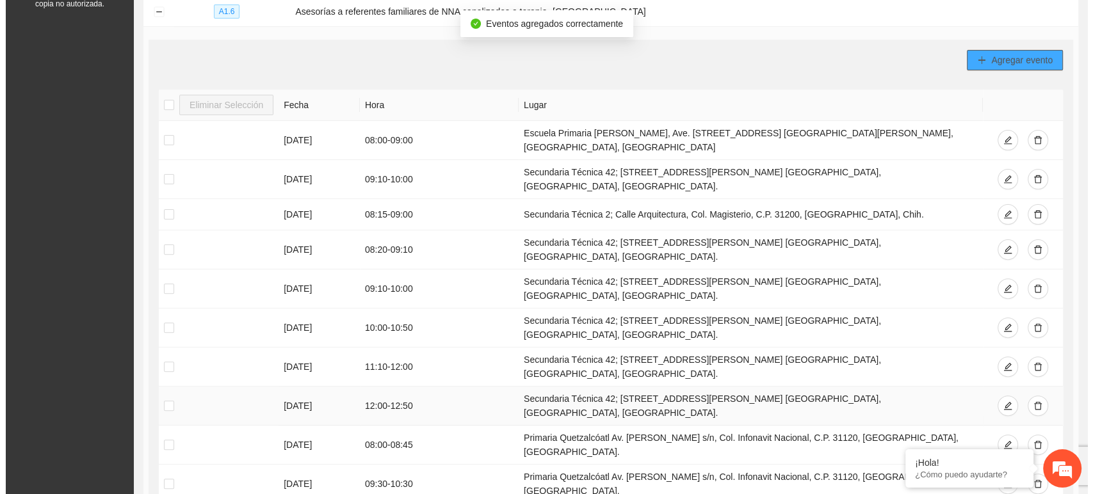
scroll to position [389, 0]
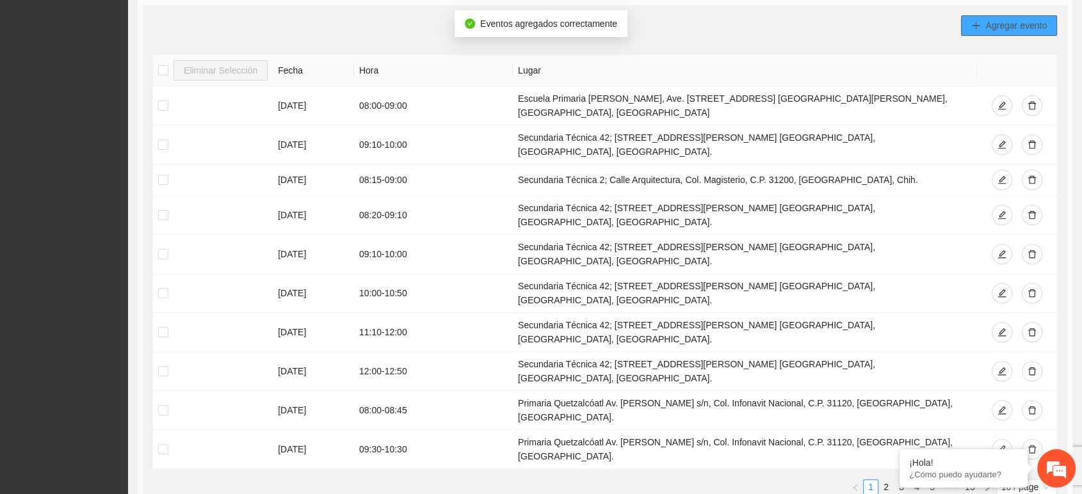
click at [982, 24] on button "Agregar evento" at bounding box center [1009, 25] width 96 height 20
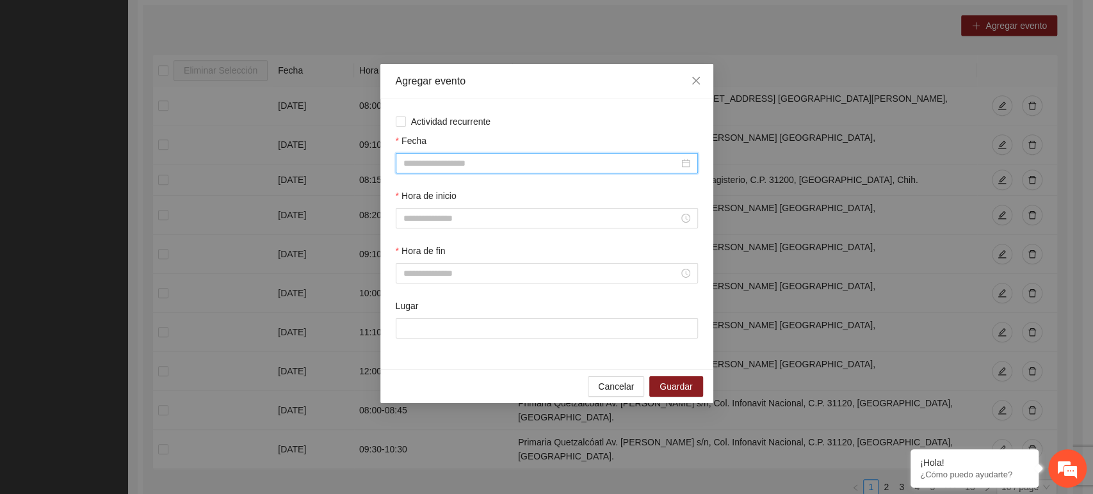
click at [459, 168] on input "Fecha" at bounding box center [540, 163] width 275 height 14
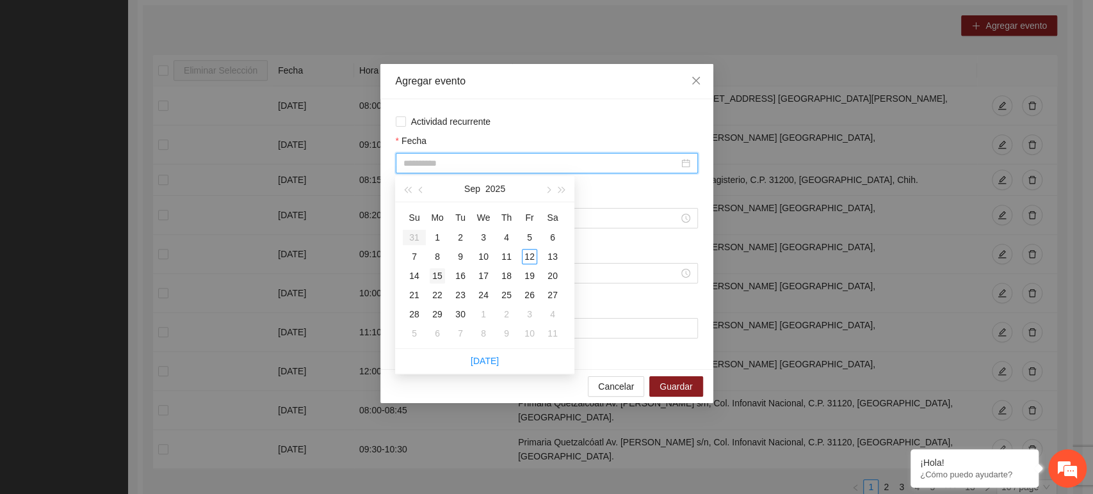
type input "**********"
click at [437, 276] on div "15" at bounding box center [436, 275] width 15 height 15
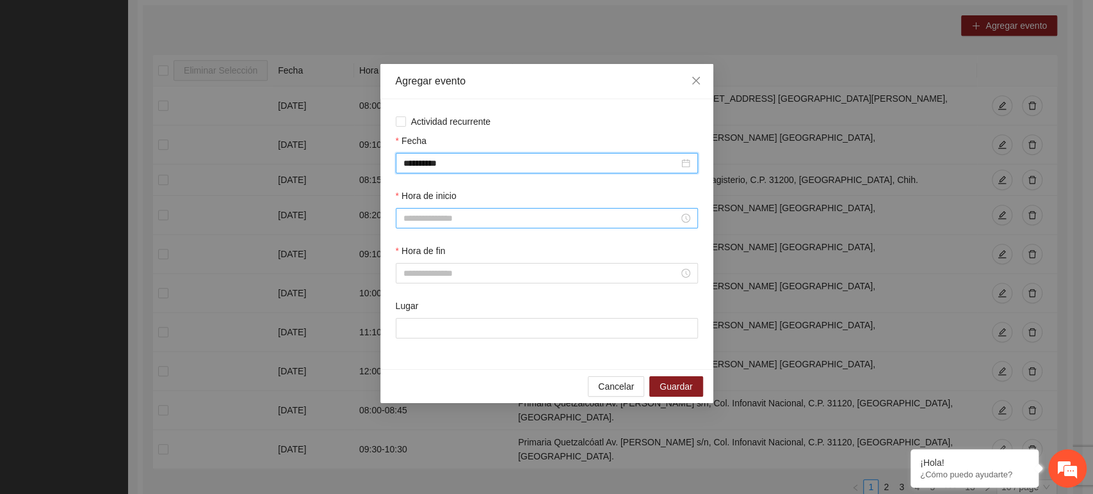
click at [573, 211] on div at bounding box center [547, 218] width 302 height 20
click at [573, 224] on input "Hora de inicio" at bounding box center [540, 218] width 275 height 14
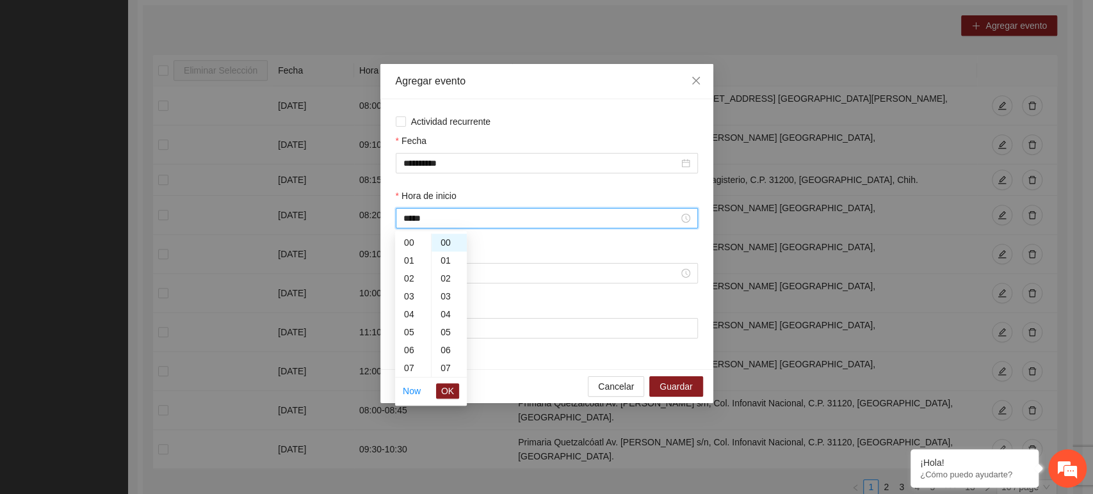
scroll to position [197, 0]
type input "*****"
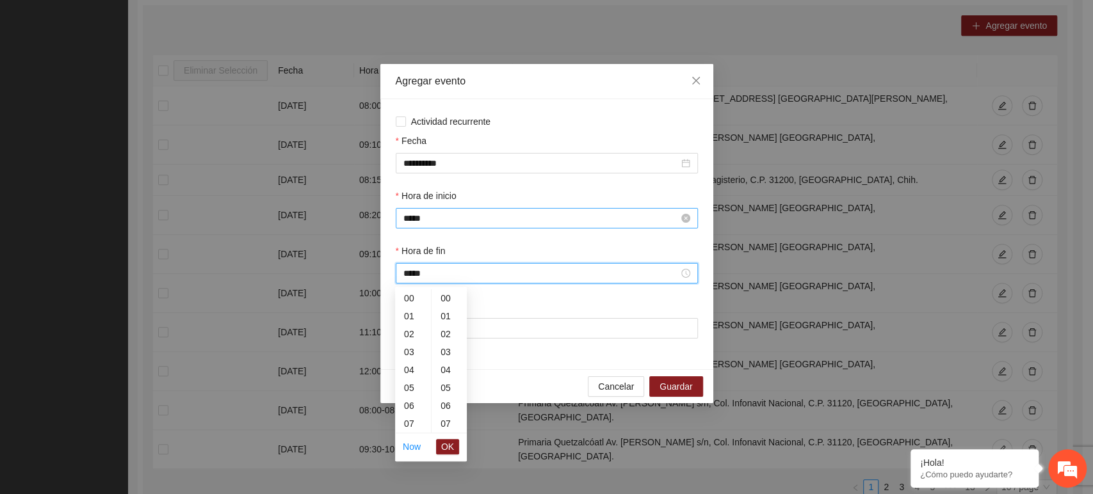
scroll to position [806, 0]
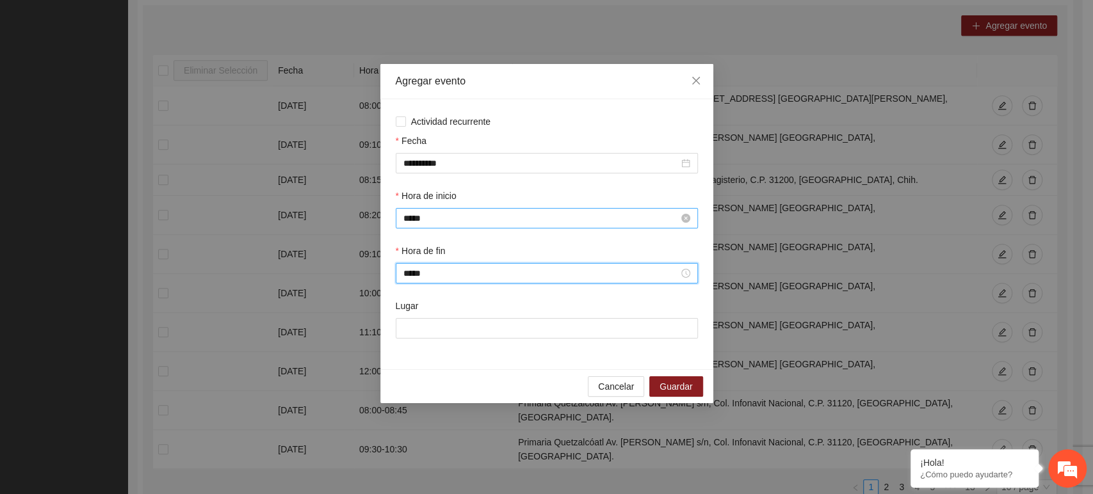
type input "*****"
paste input "**********"
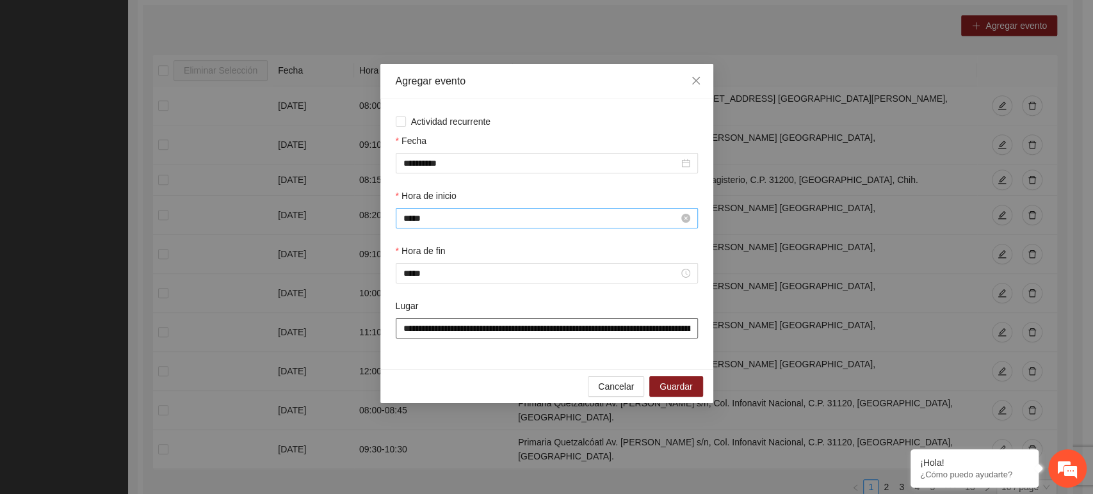
scroll to position [0, 106]
type input "**********"
click at [662, 383] on span "Guardar" at bounding box center [675, 387] width 33 height 14
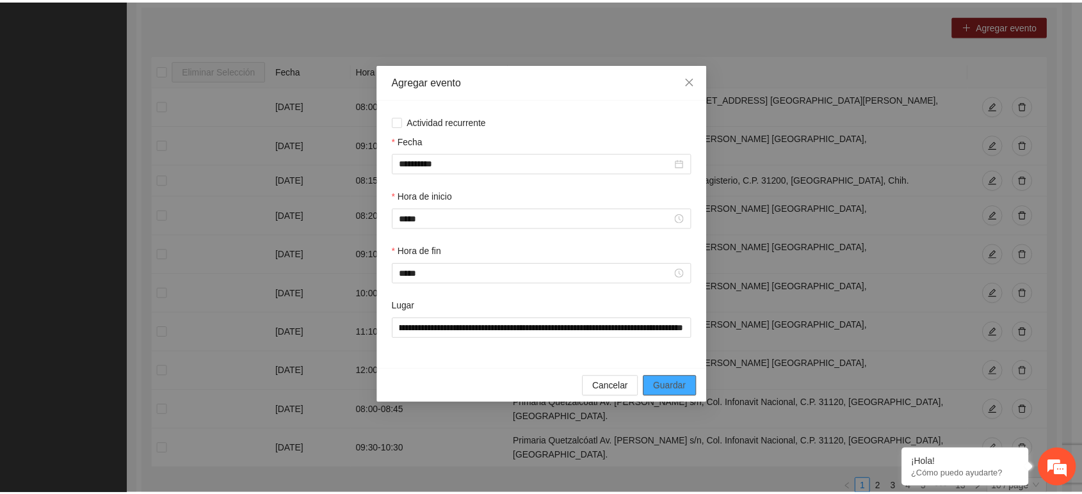
scroll to position [0, 0]
